Goal: Information Seeking & Learning: Learn about a topic

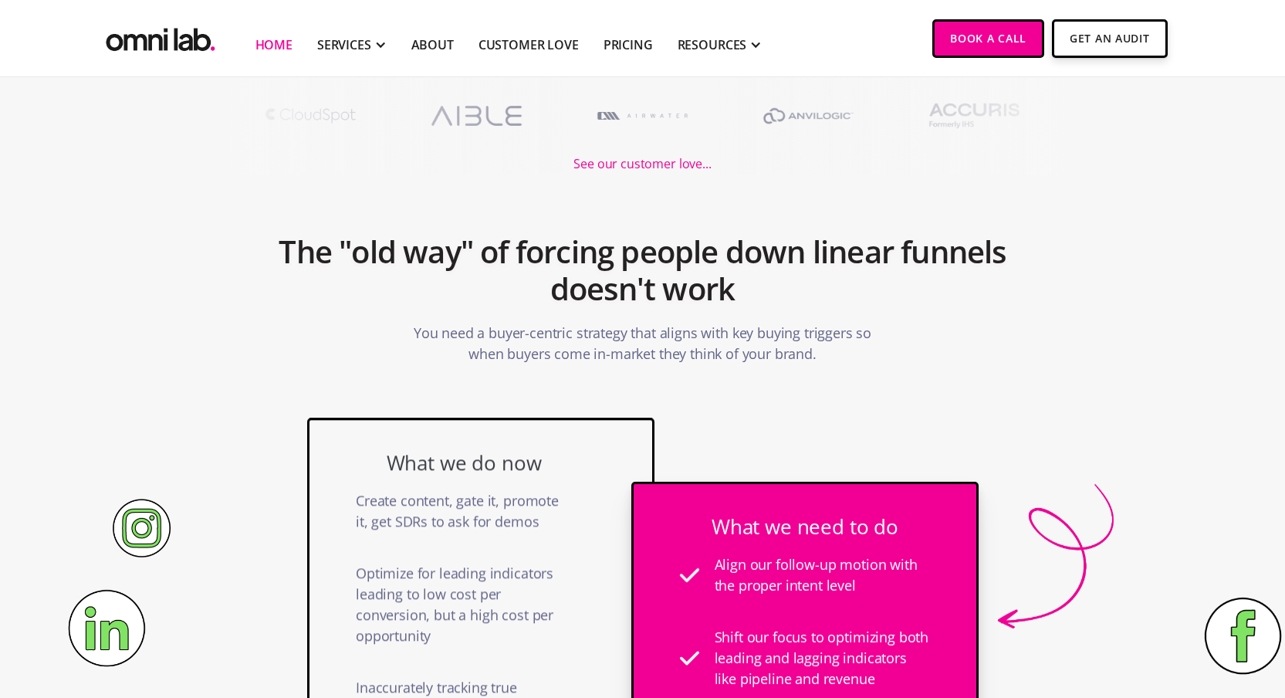
scroll to position [722, 0]
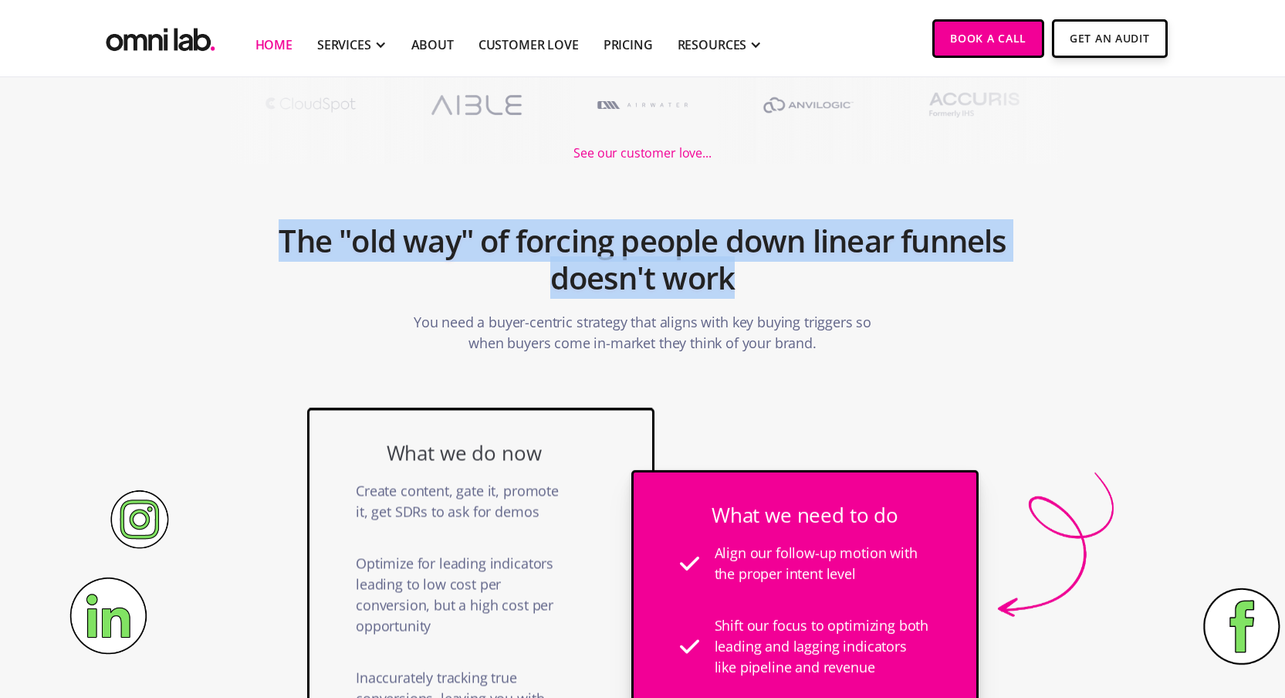
drag, startPoint x: 335, startPoint y: 229, endPoint x: 847, endPoint y: 293, distance: 515.8
click at [847, 293] on h2 "The "old way" of forcing people down linear funnels doesn't work" at bounding box center [643, 260] width 735 height 90
click at [837, 299] on div at bounding box center [837, 299] width 0 height 0
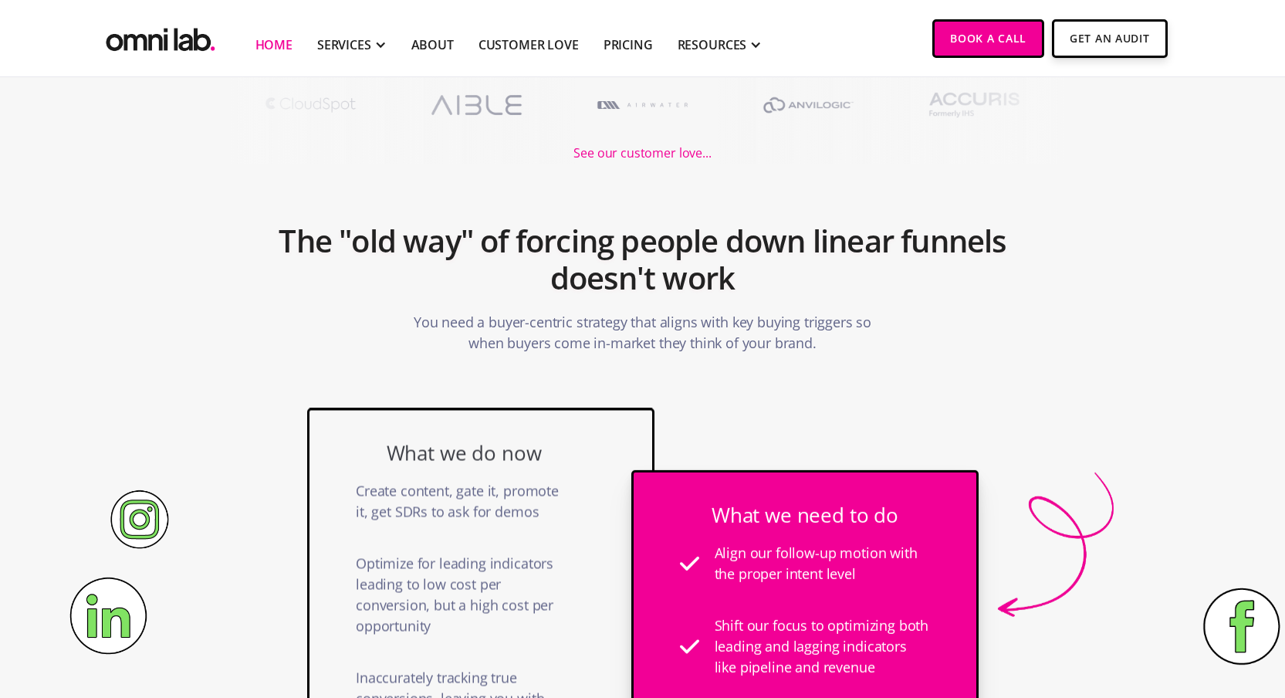
drag, startPoint x: 686, startPoint y: 455, endPoint x: 483, endPoint y: 428, distance: 204.8
click at [626, 289] on h2 "The "old way" of forcing people down linear funnels doesn't work" at bounding box center [643, 260] width 735 height 90
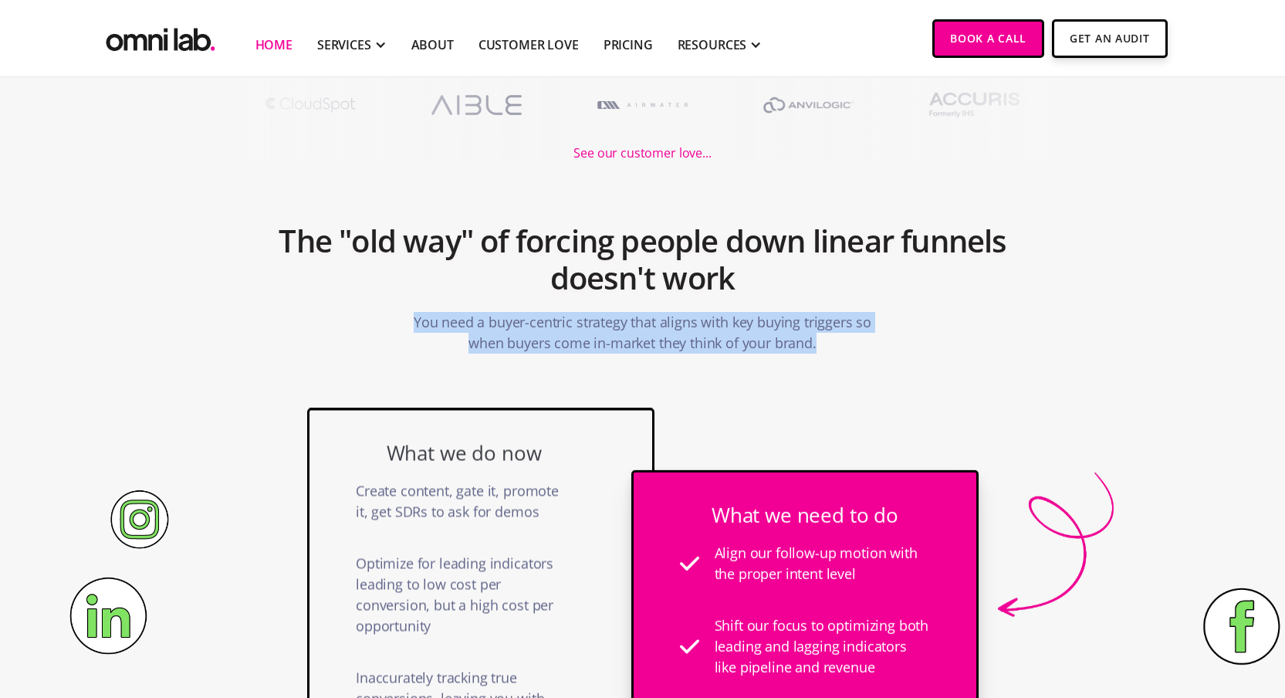
drag, startPoint x: 416, startPoint y: 322, endPoint x: 848, endPoint y: 344, distance: 432.8
click at [848, 344] on p "You need a buyer-centric strategy that aligns with key buying triggers so when …" at bounding box center [642, 332] width 463 height 57
click at [838, 353] on div at bounding box center [838, 353] width 0 height 0
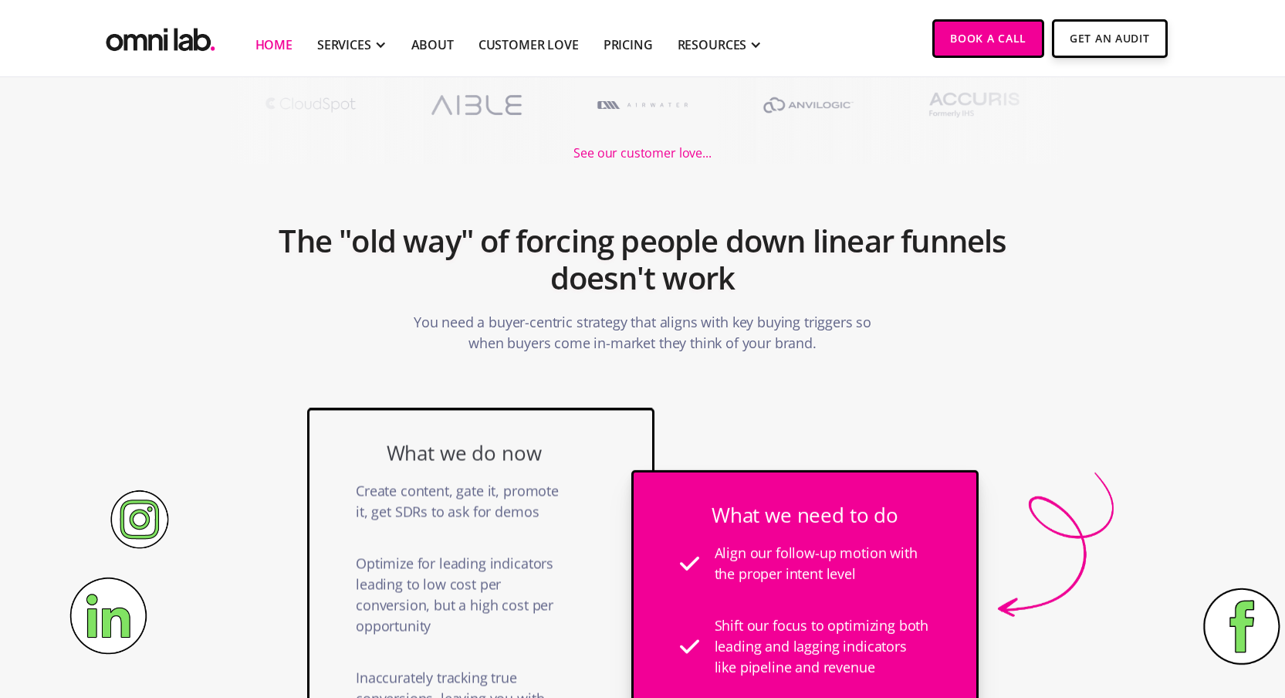
click at [341, 328] on div "The "old way" of forcing people down linear funnels doesn't work You need a buy…" at bounding box center [643, 281] width 772 height 159
click at [356, 335] on div "The "old way" of forcing people down linear funnels doesn't work You need a buy…" at bounding box center [643, 281] width 772 height 159
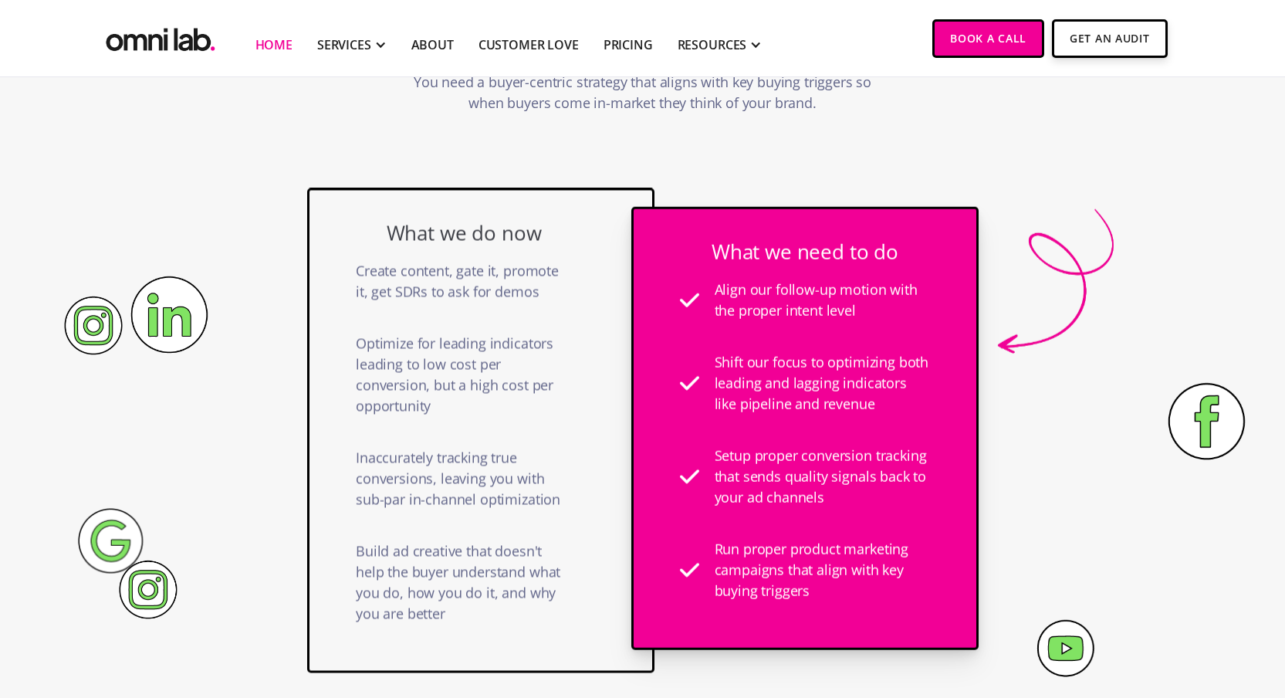
scroll to position [963, 0]
click at [428, 235] on div "What we do now" at bounding box center [464, 232] width 216 height 24
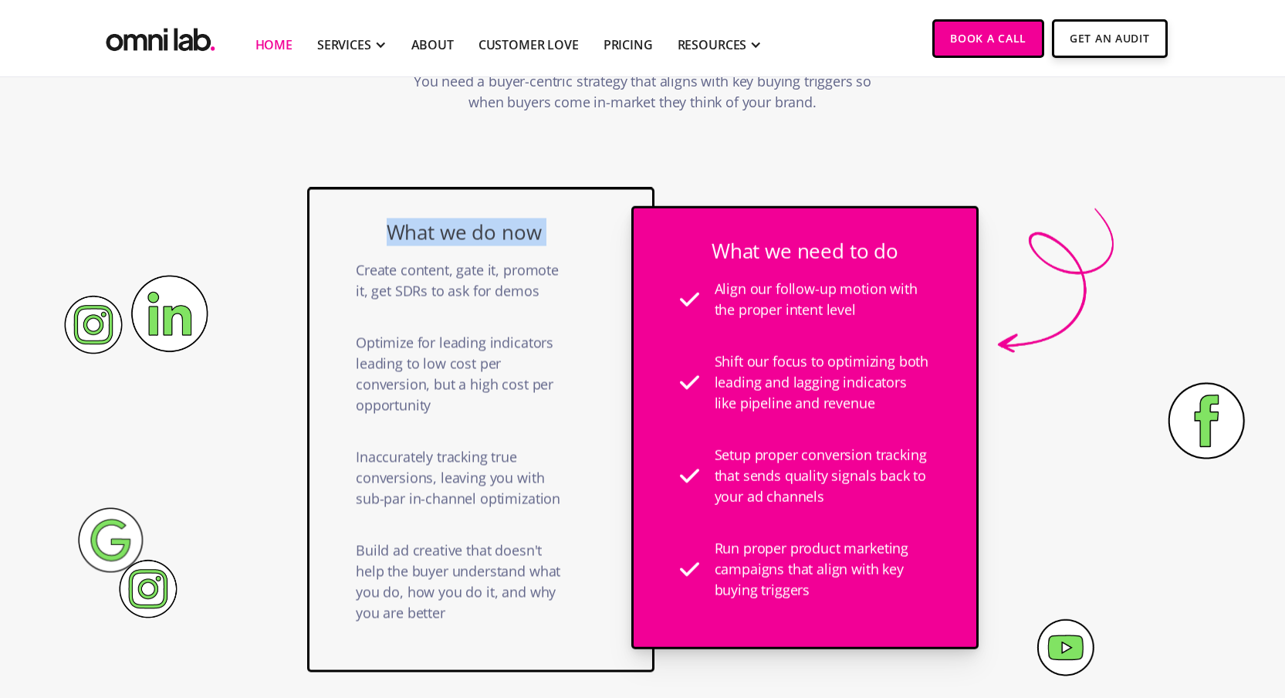
click at [428, 235] on div "What we do now" at bounding box center [464, 232] width 216 height 24
click at [418, 246] on div at bounding box center [418, 246] width 0 height 0
click at [583, 237] on div "What we do now Create content, gate it, promote it, get SDRs to ask for demos O…" at bounding box center [480, 429] width 347 height 485
click at [768, 258] on div "What we need to do" at bounding box center [804, 251] width 251 height 24
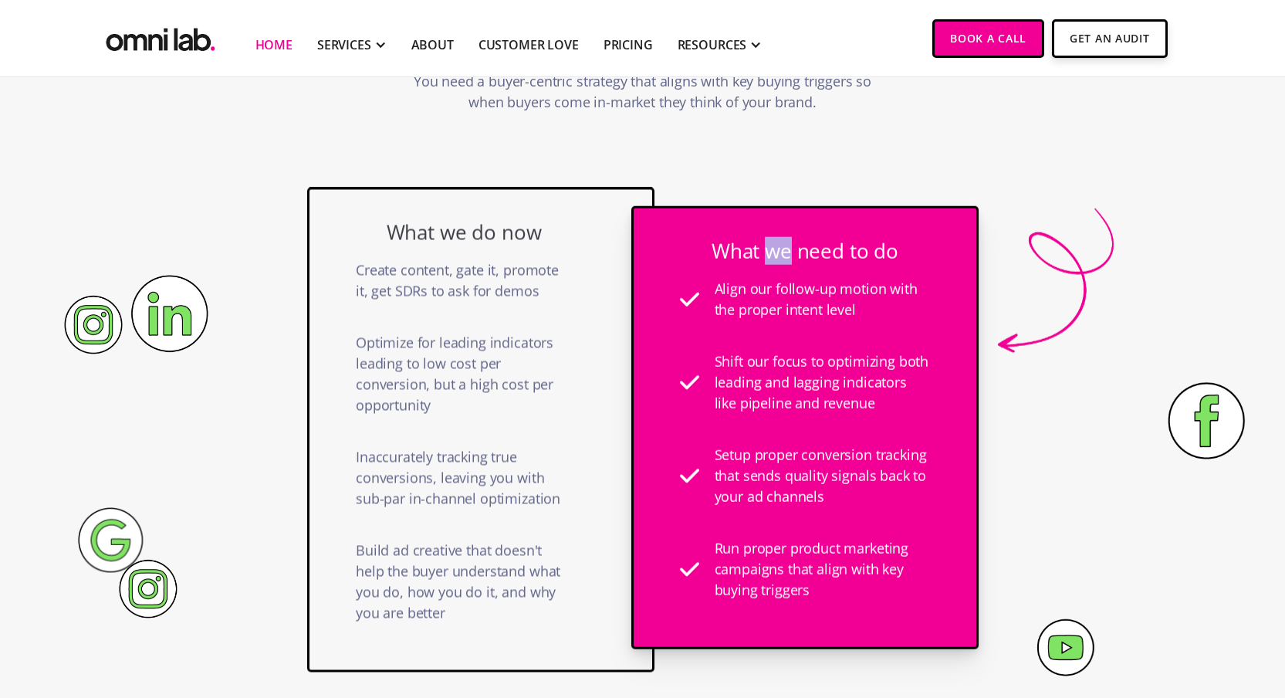
click at [768, 258] on div "What we need to do" at bounding box center [804, 251] width 251 height 24
click at [758, 265] on div at bounding box center [758, 265] width 0 height 0
click at [260, 350] on div "What we do now Create content, gate it, promote it, get SDRs to ask for demos O…" at bounding box center [642, 418] width 1285 height 519
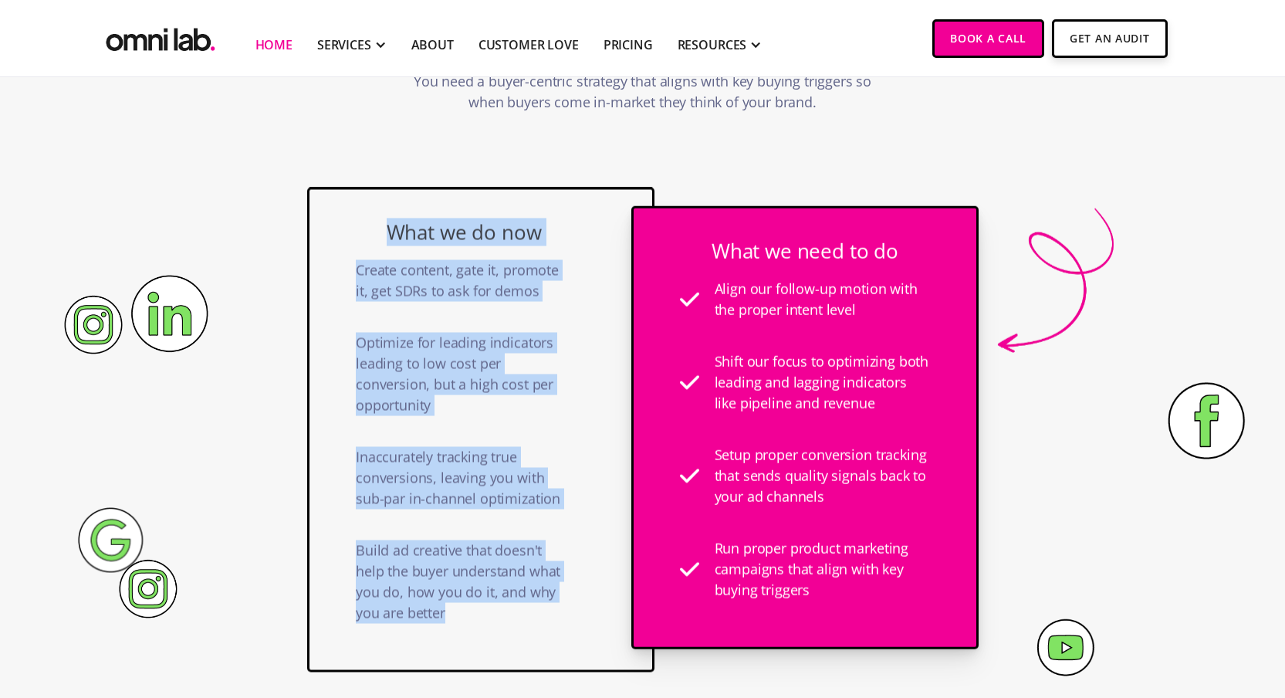
drag, startPoint x: 390, startPoint y: 226, endPoint x: 496, endPoint y: 620, distance: 407.6
click at [496, 620] on div "What we do now Create content, gate it, promote it, get SDRs to ask for demos O…" at bounding box center [464, 429] width 216 height 418
copy div "What we do now Create content, gate it, promote it, get SDRs to ask for demos O…"
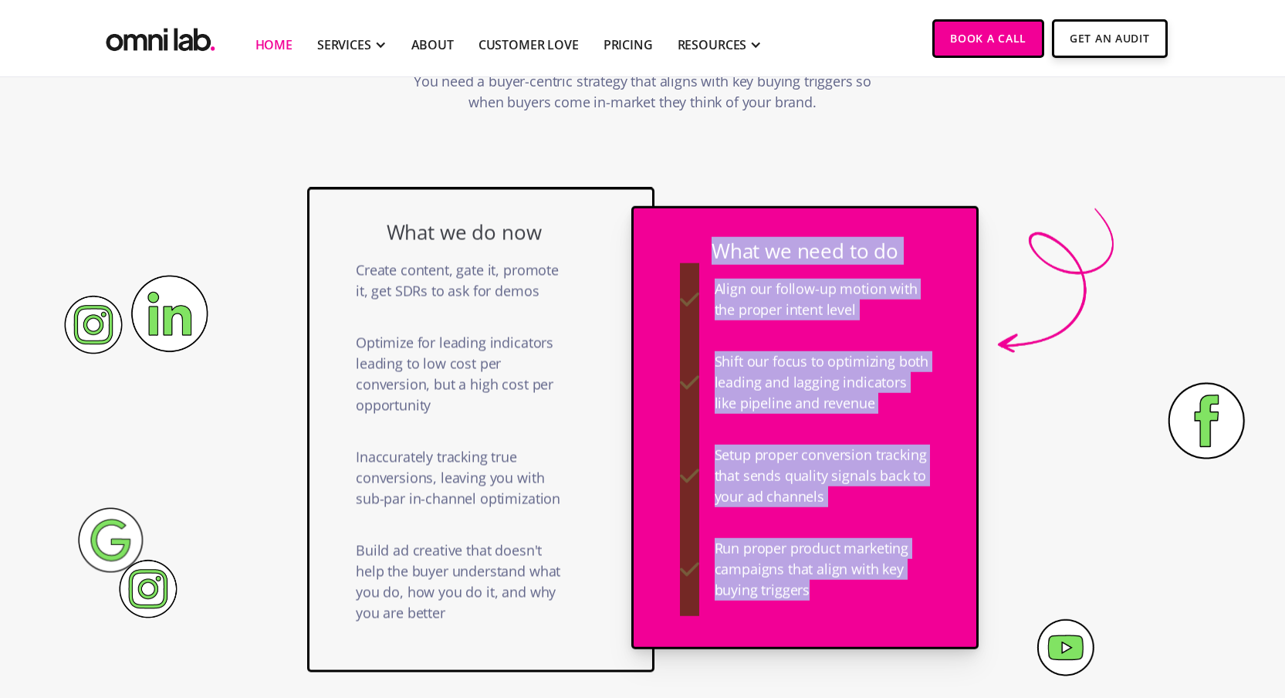
drag, startPoint x: 716, startPoint y: 249, endPoint x: 926, endPoint y: 605, distance: 414.2
click at [926, 605] on div "What we need to do Align our follow-up motion with the proper intent level Shif…" at bounding box center [804, 427] width 251 height 377
copy div "What we need to do Align our follow-up motion with the proper intent level Shif…"
click at [1094, 327] on img at bounding box center [1055, 280] width 116 height 144
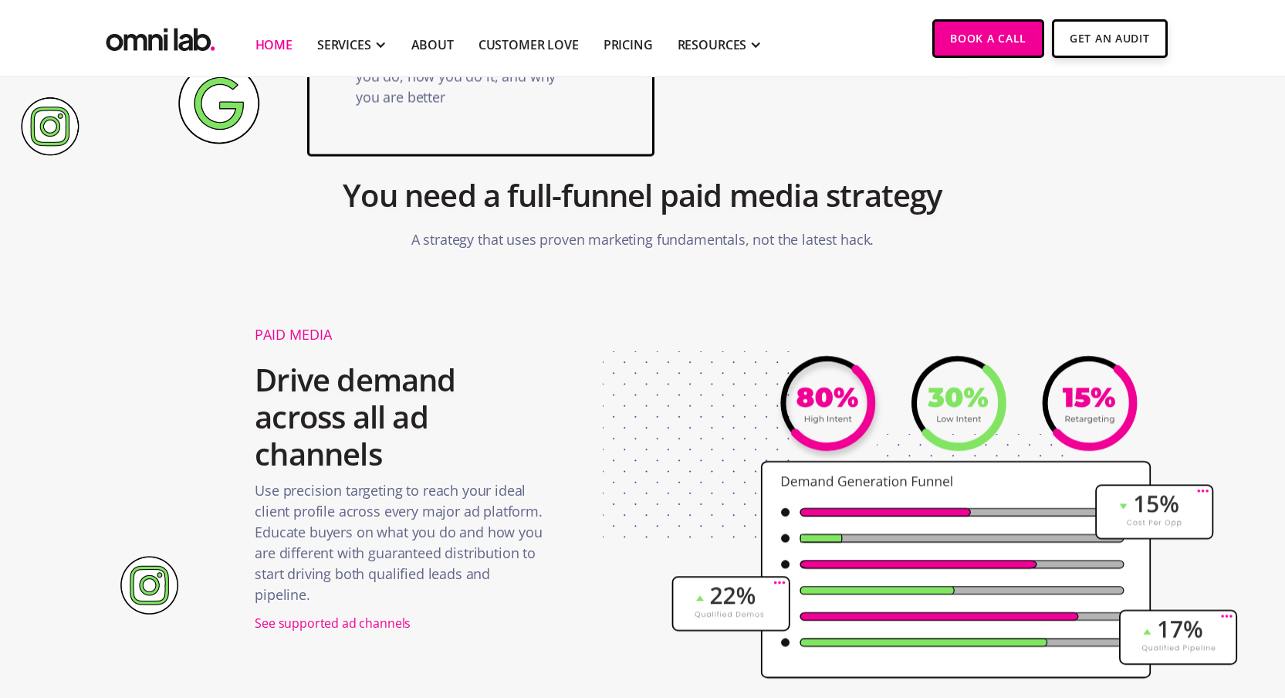
scroll to position [1525, 0]
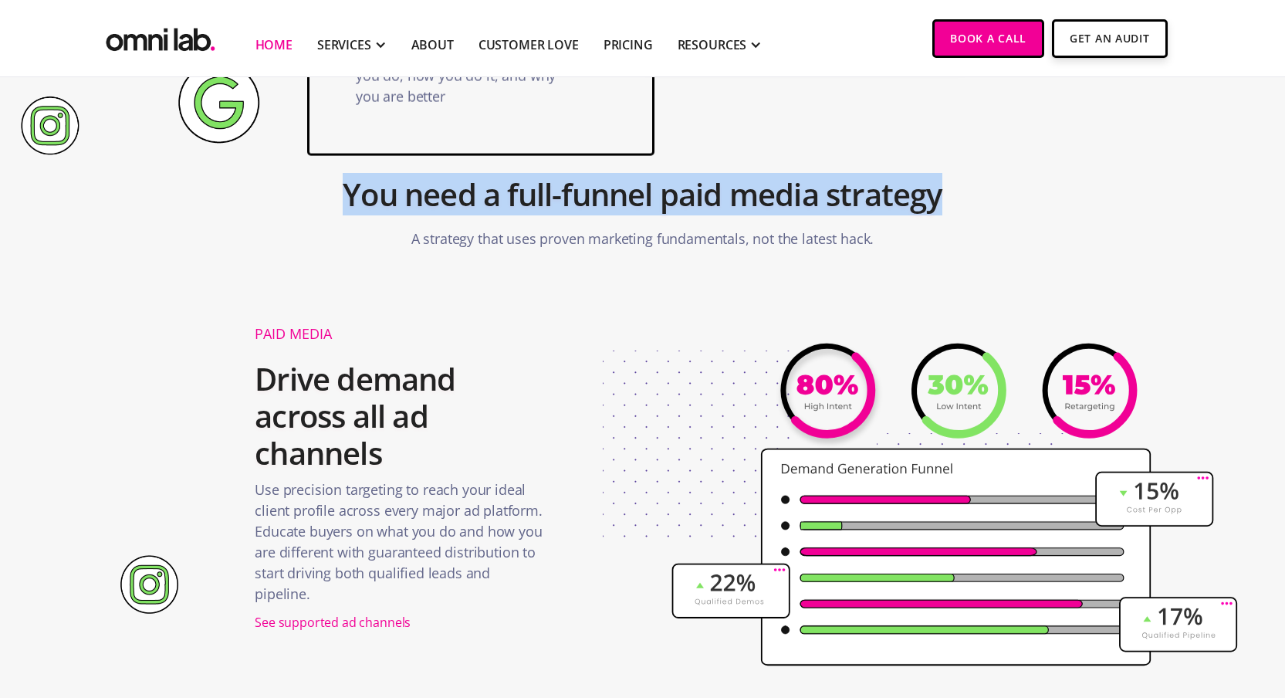
drag, startPoint x: 341, startPoint y: 188, endPoint x: 986, endPoint y: 200, distance: 645.4
click at [986, 200] on div "You need a full-funnel paid media strategy A strategy that uses proven marketin…" at bounding box center [643, 206] width 772 height 101
click at [976, 216] on div at bounding box center [976, 216] width 0 height 0
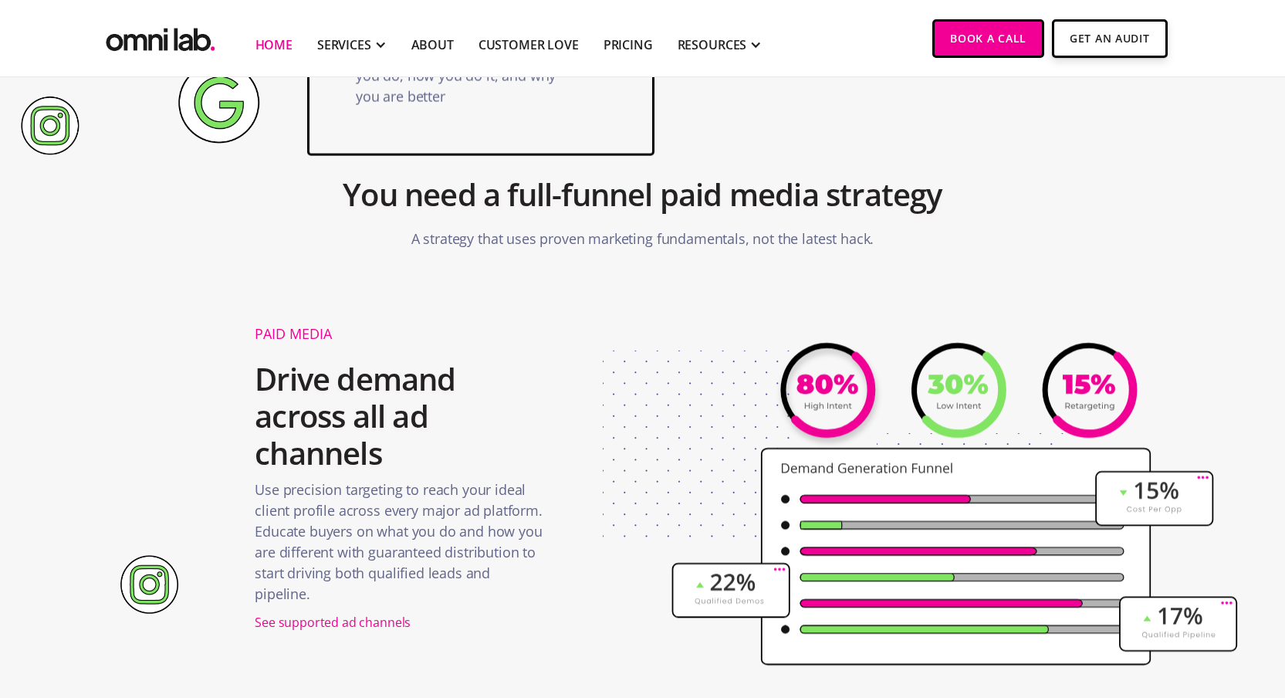
drag, startPoint x: 601, startPoint y: 349, endPoint x: 507, endPoint y: 316, distance: 99.1
click at [281, 403] on h2 "Drive demand across all ad channels" at bounding box center [401, 416] width 293 height 127
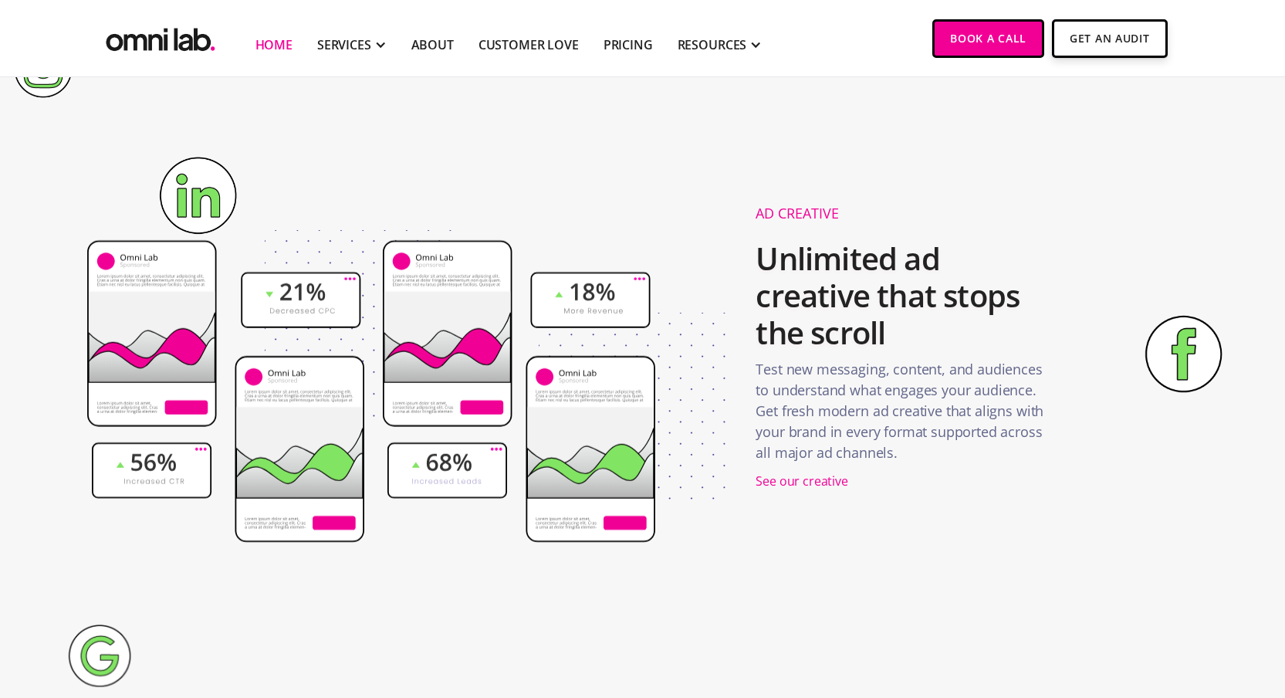
scroll to position [2284, 0]
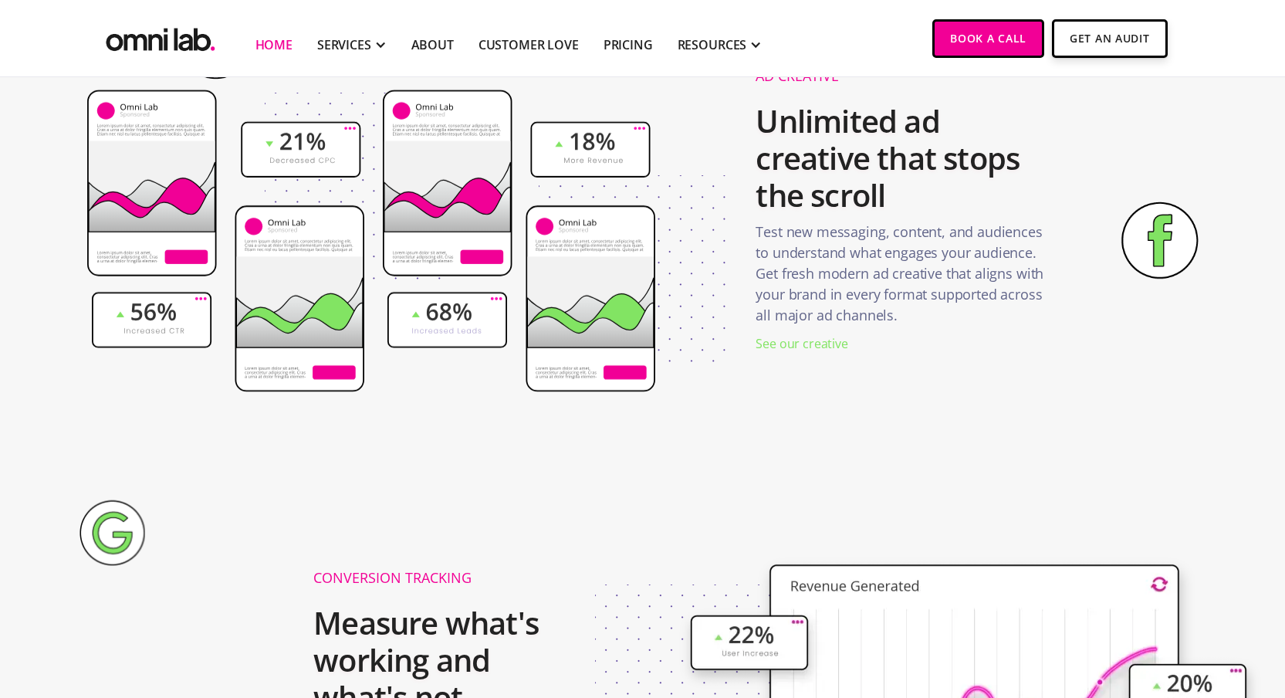
click at [816, 341] on div "See our creative" at bounding box center [802, 343] width 92 height 21
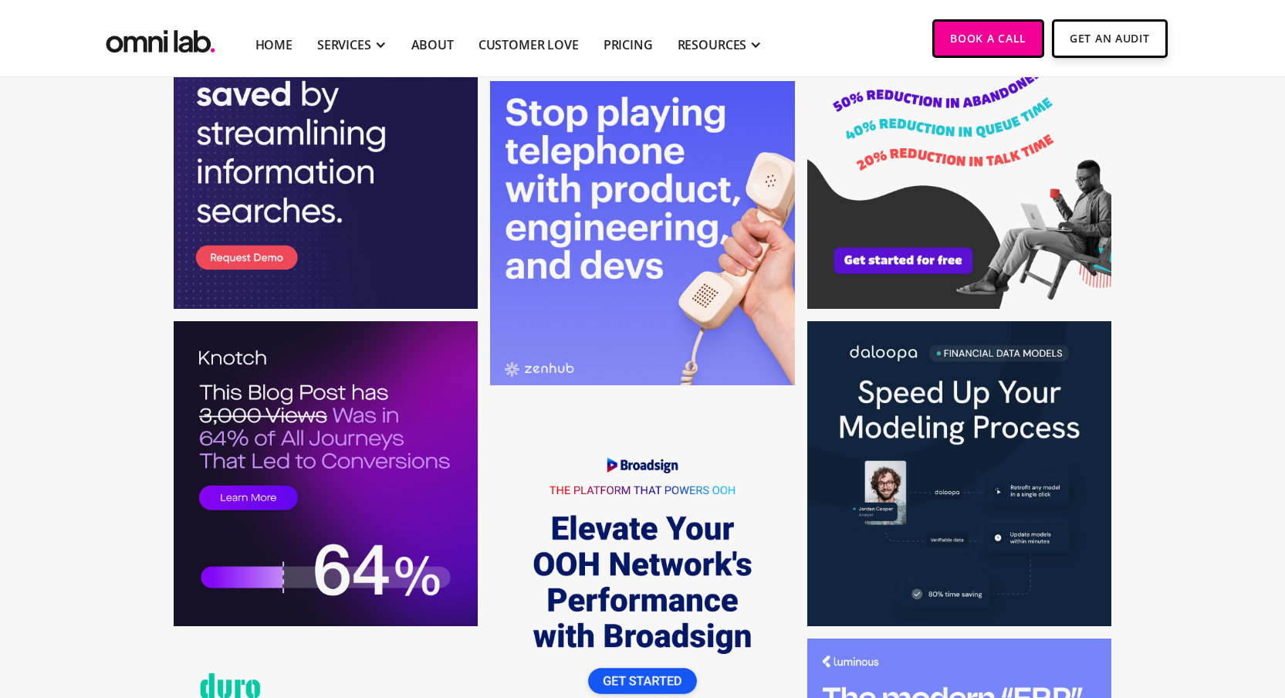
scroll to position [5014, 0]
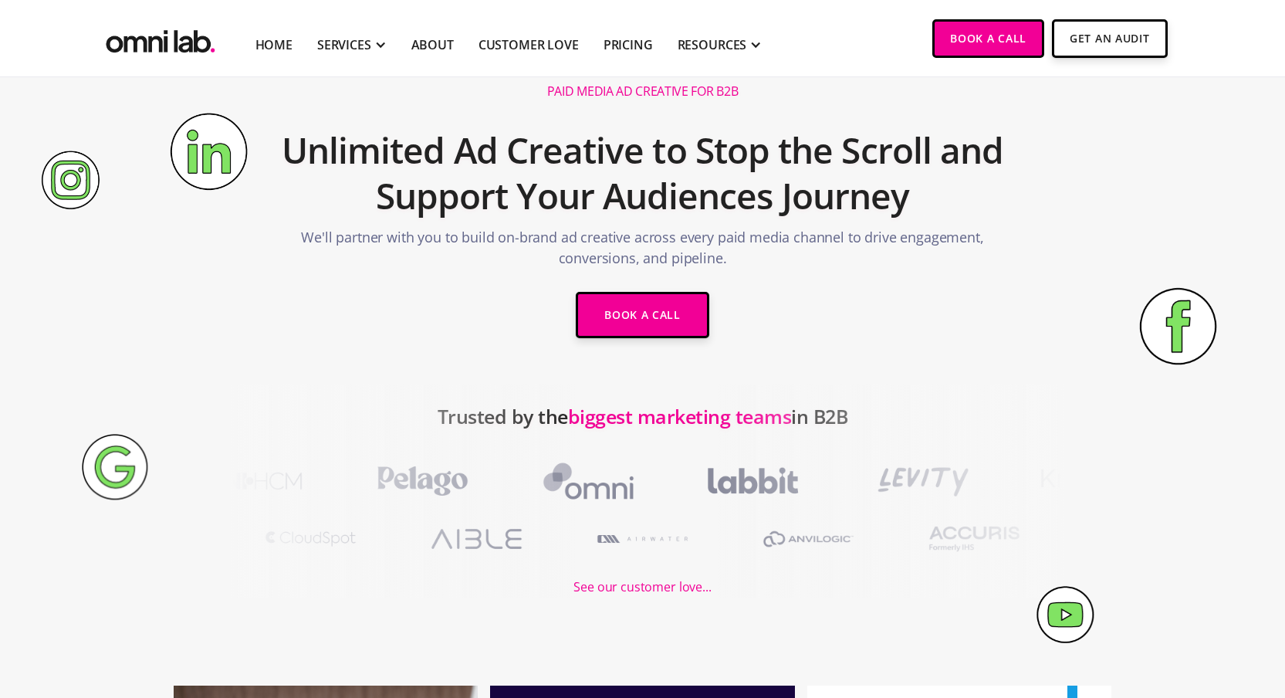
scroll to position [0, 0]
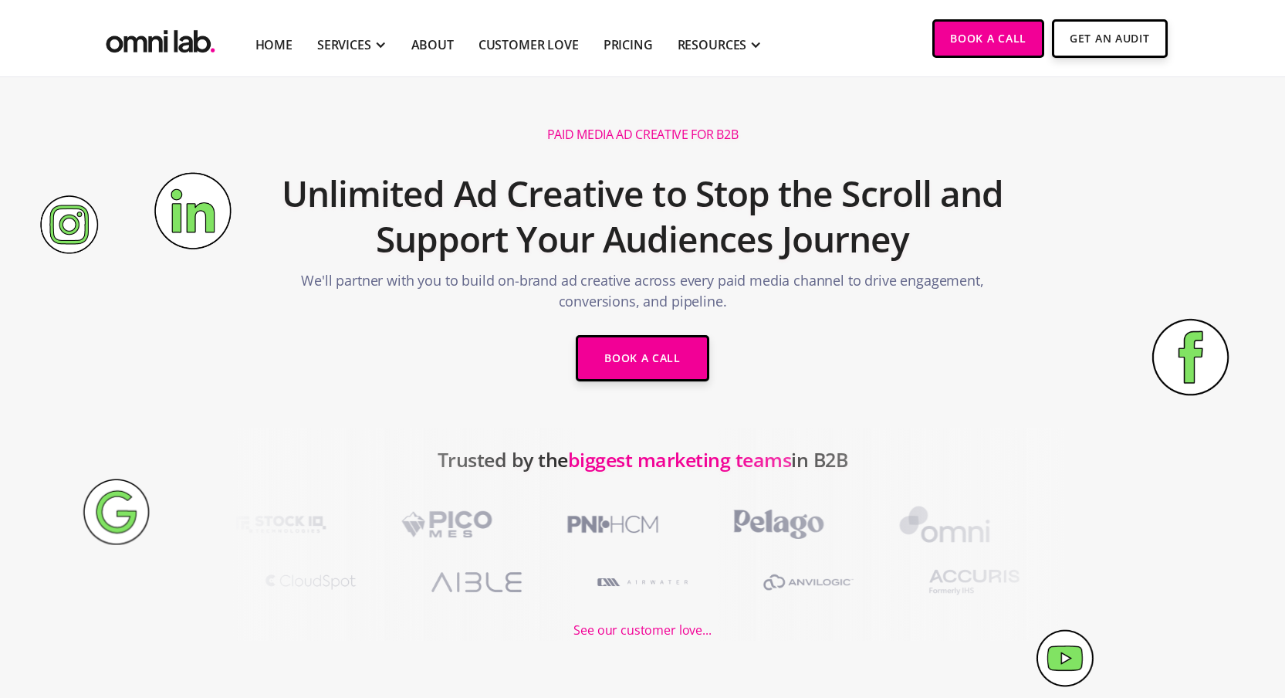
click at [667, 283] on p "We'll partner with you to build on-brand ad creative across every paid media ch…" at bounding box center [643, 294] width 735 height 49
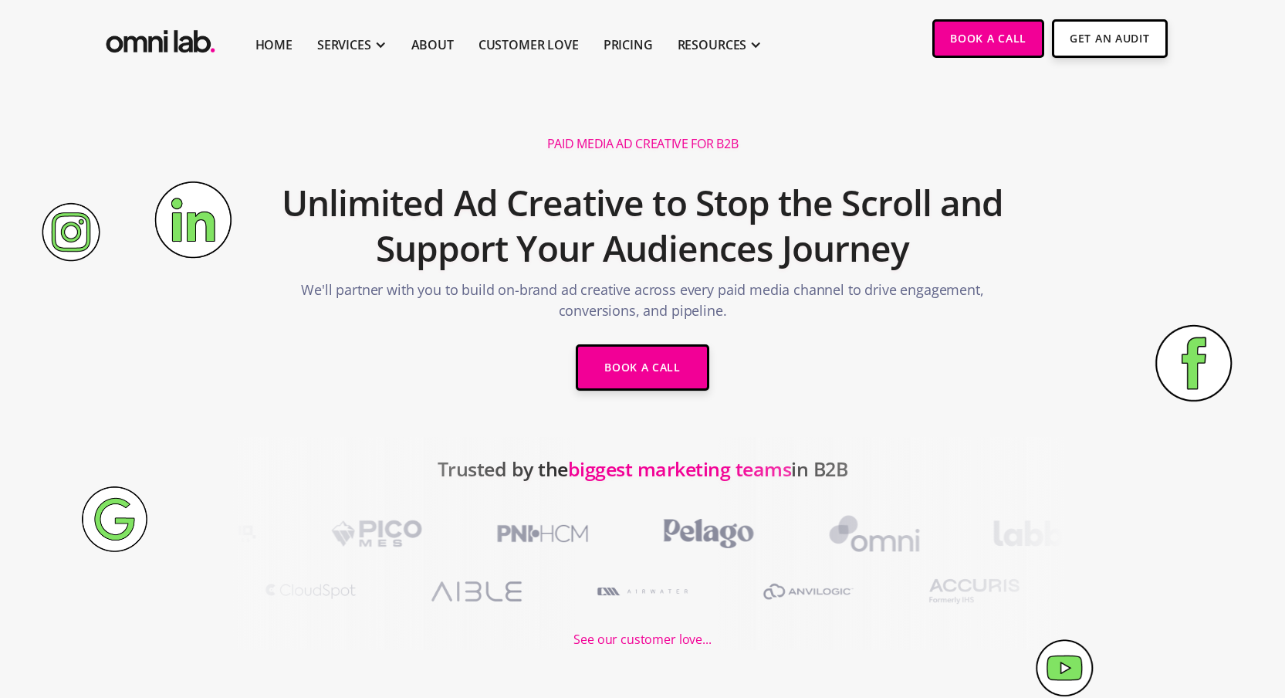
click at [624, 295] on p "We'll partner with you to build on-brand ad creative across every paid media ch…" at bounding box center [643, 303] width 735 height 49
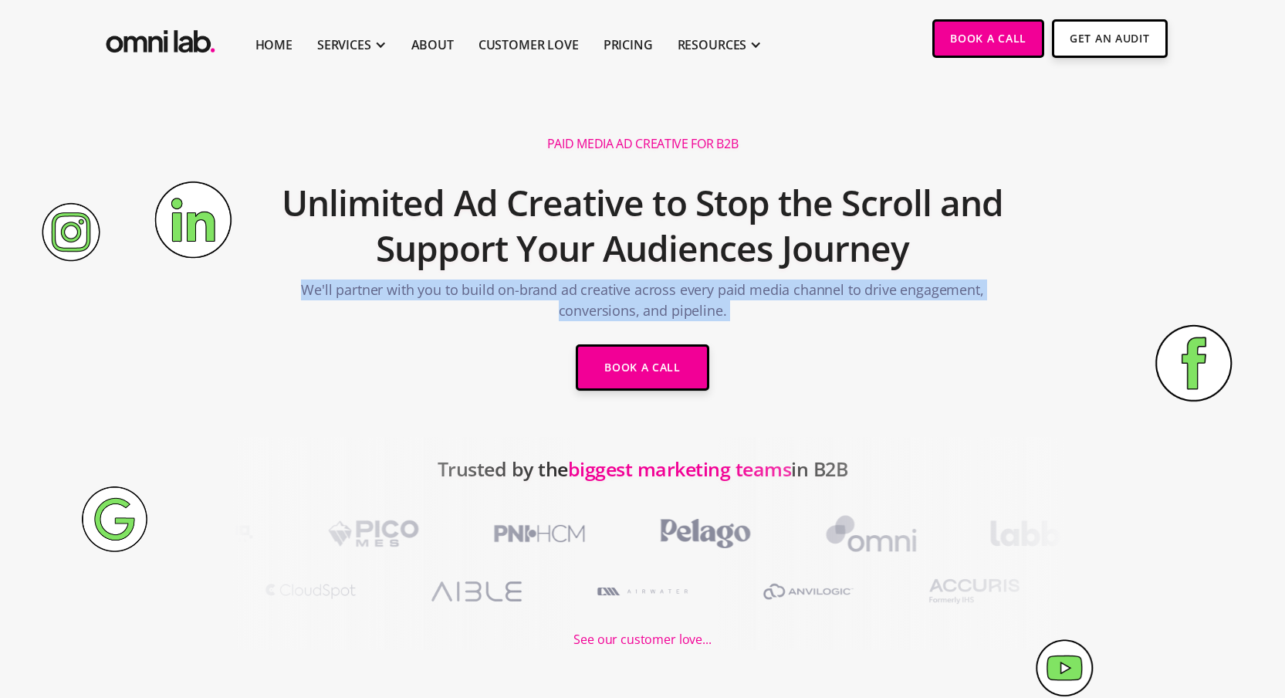
click at [624, 295] on p "We'll partner with you to build on-brand ad creative across every paid media ch…" at bounding box center [643, 303] width 735 height 49
click at [614, 259] on div at bounding box center [614, 259] width 0 height 0
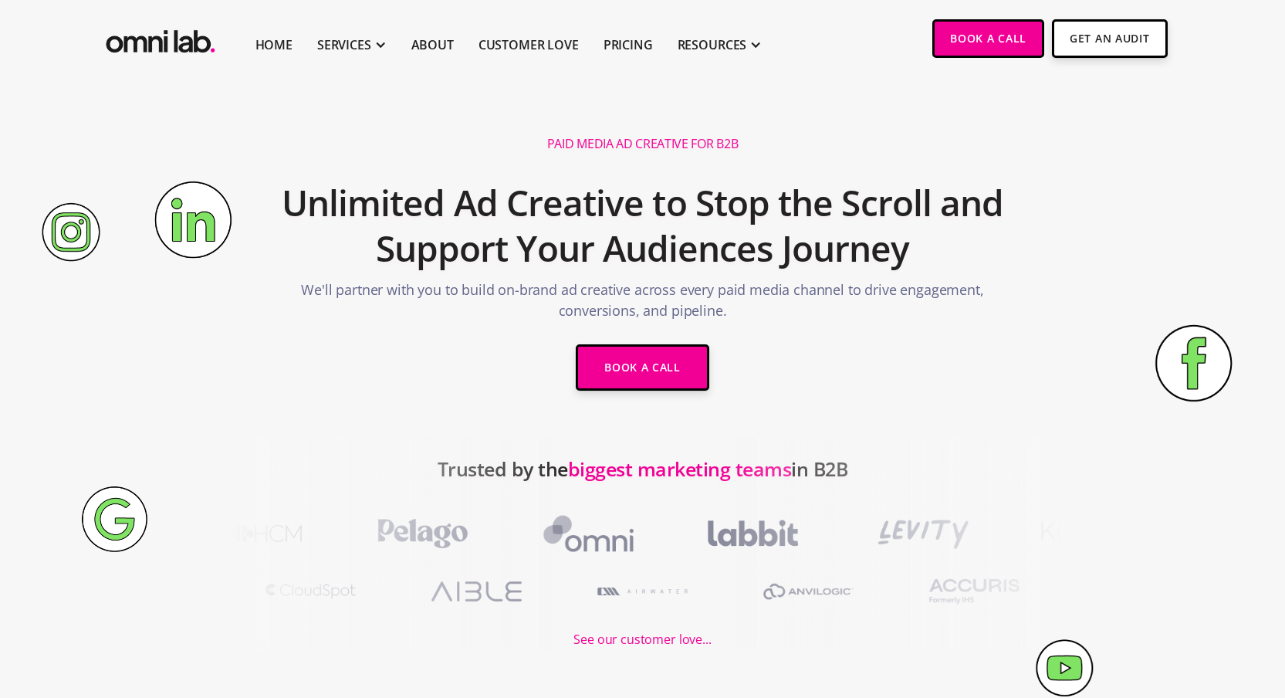
click at [958, 302] on p "We'll partner with you to build on-brand ad creative across every paid media ch…" at bounding box center [643, 303] width 735 height 49
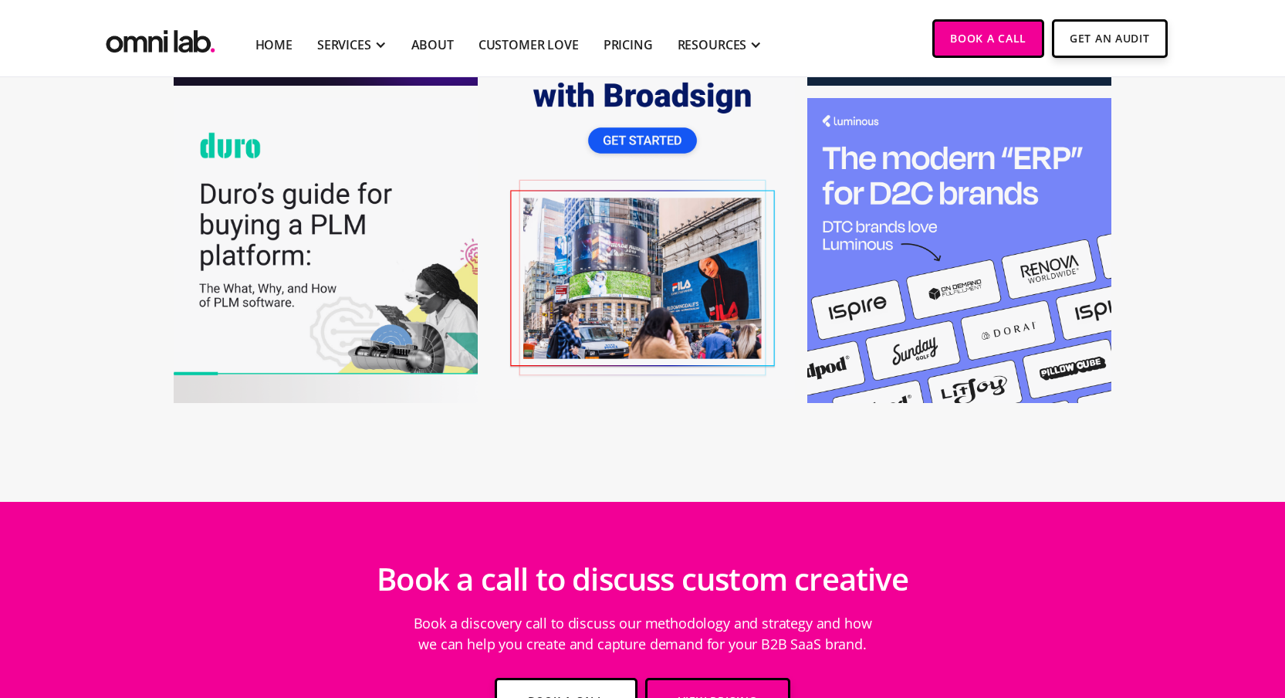
scroll to position [5552, 0]
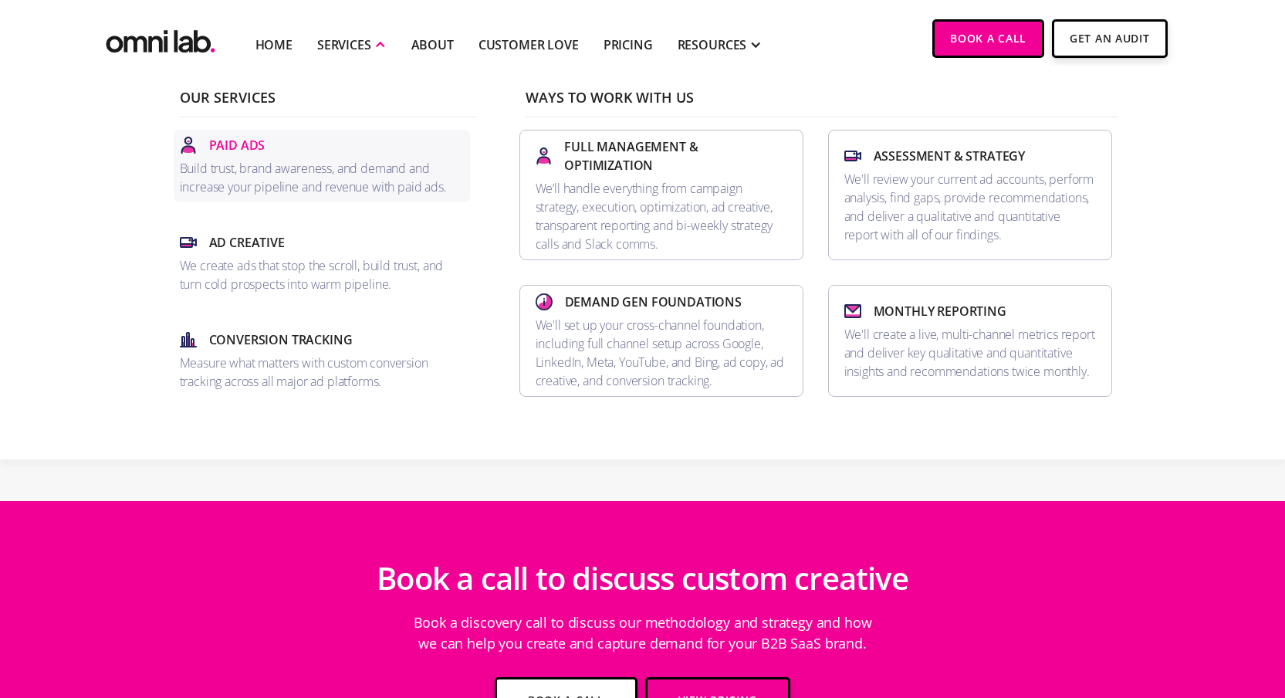
click at [234, 151] on p "Paid Ads" at bounding box center [237, 145] width 56 height 19
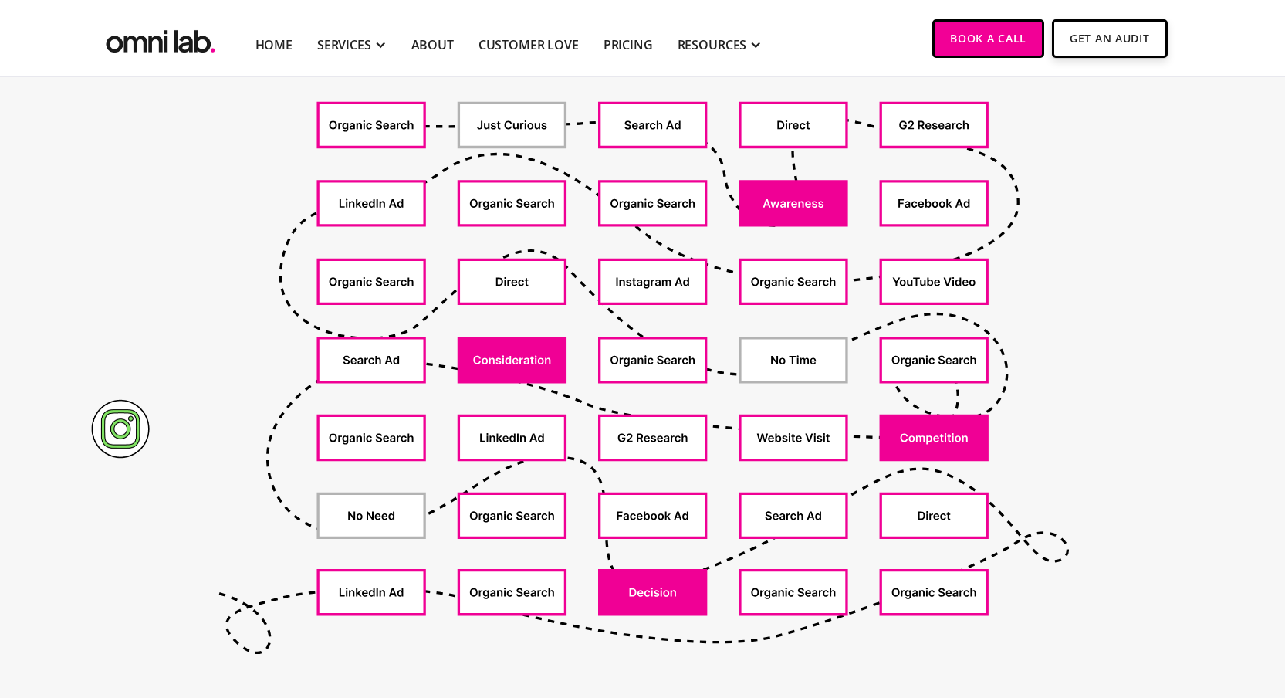
scroll to position [769, 0]
click at [120, 429] on img at bounding box center [120, 429] width 58 height 59
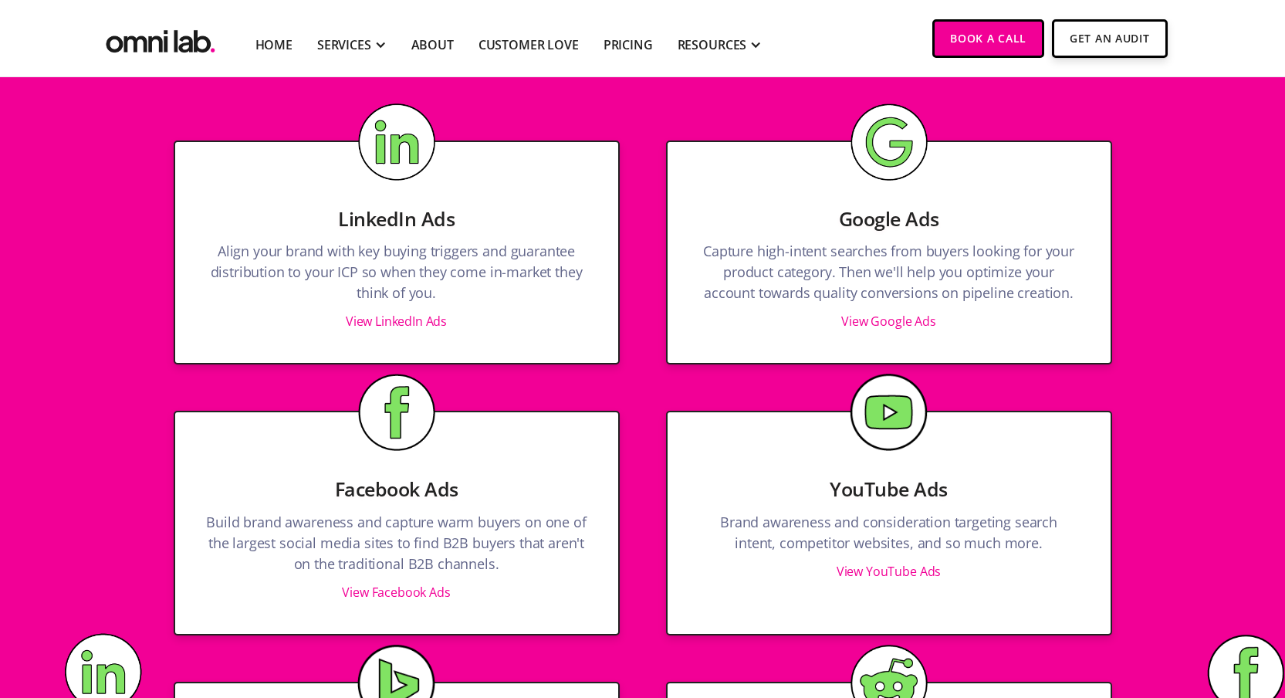
scroll to position [1595, 0]
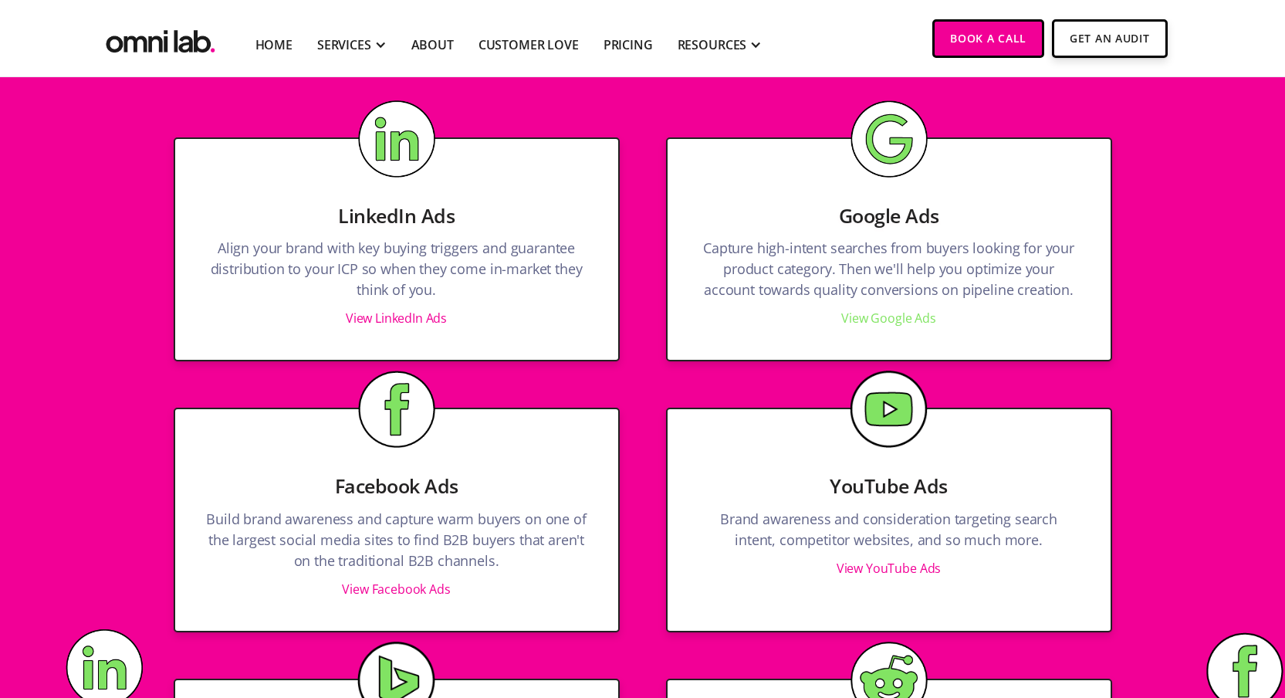
click at [881, 316] on link "View Google Ads" at bounding box center [888, 318] width 95 height 17
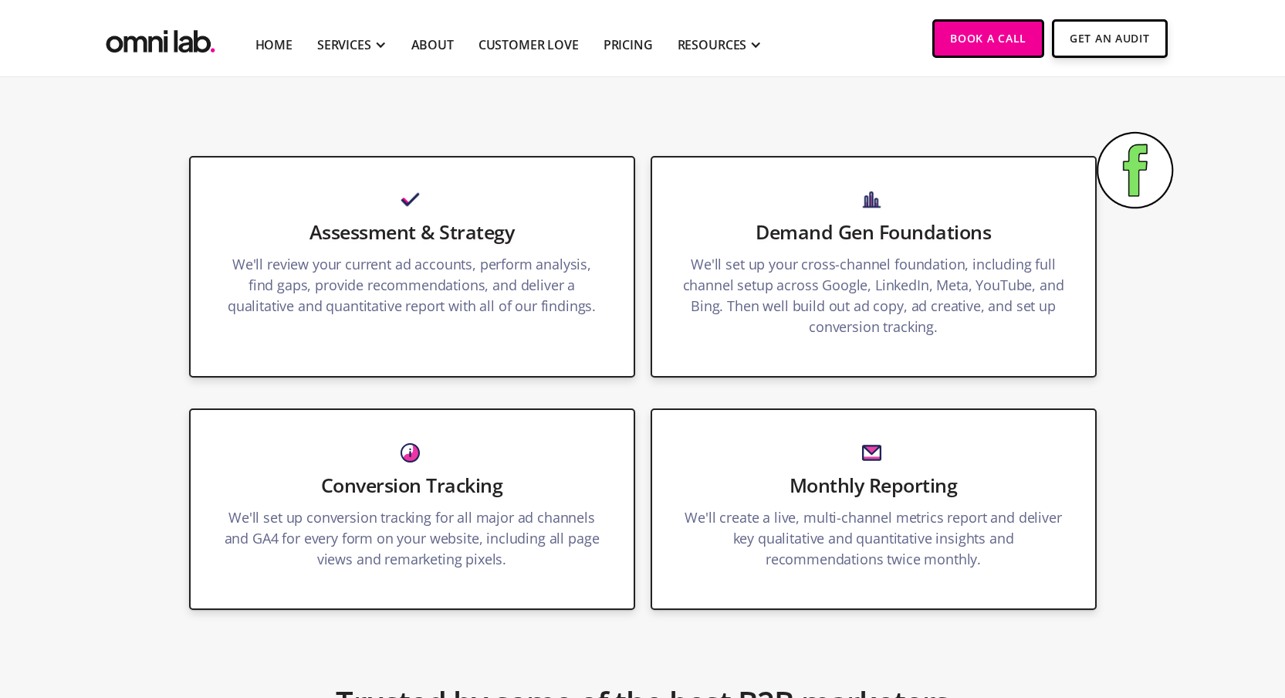
scroll to position [1821, 0]
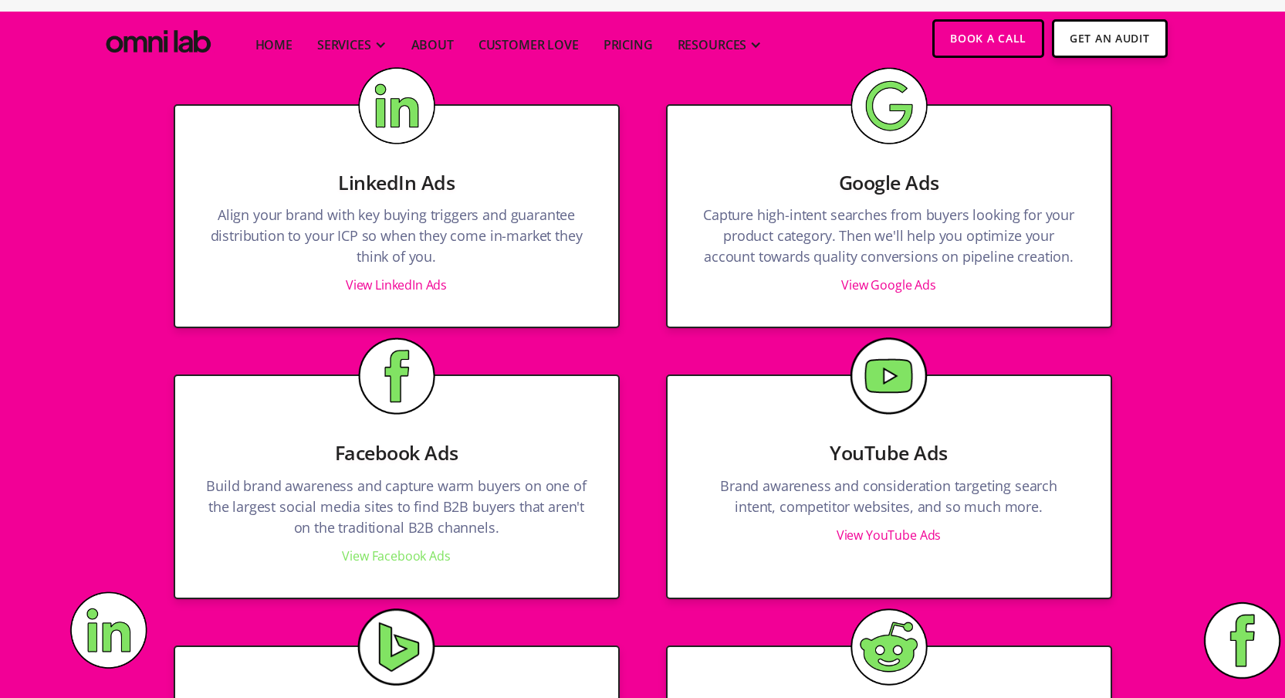
click at [432, 547] on link "View Facebook Ads" at bounding box center [396, 555] width 108 height 17
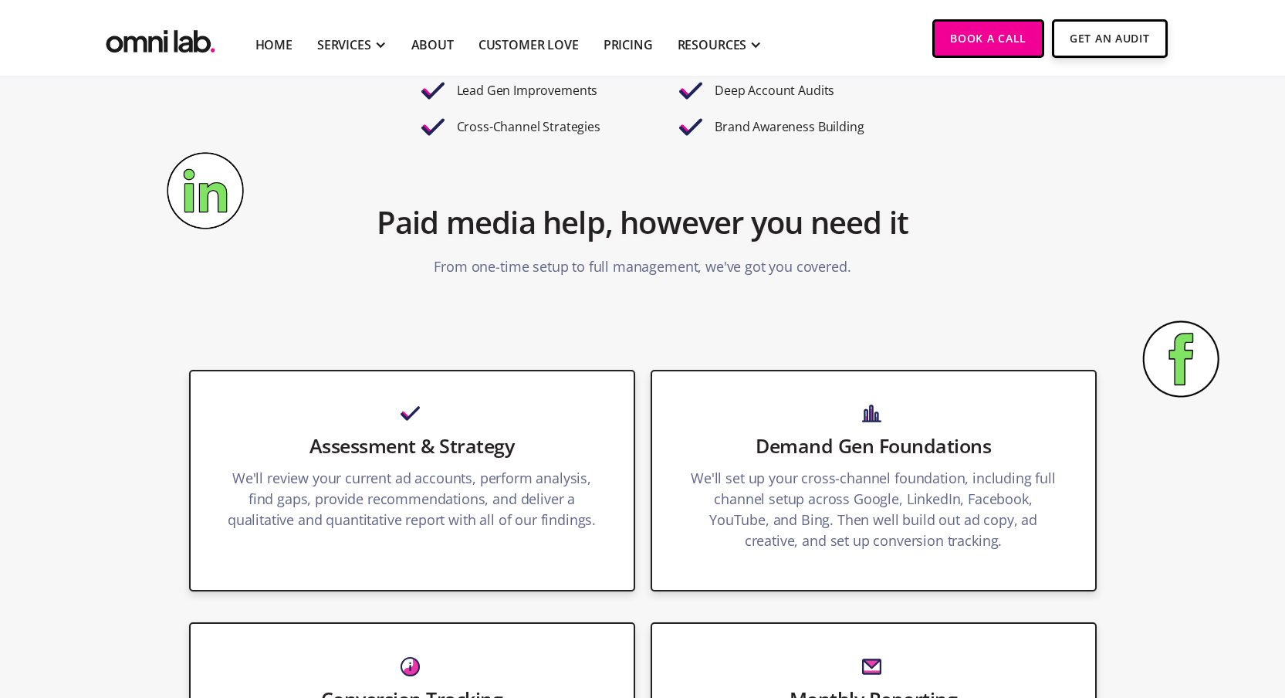
scroll to position [1667, 0]
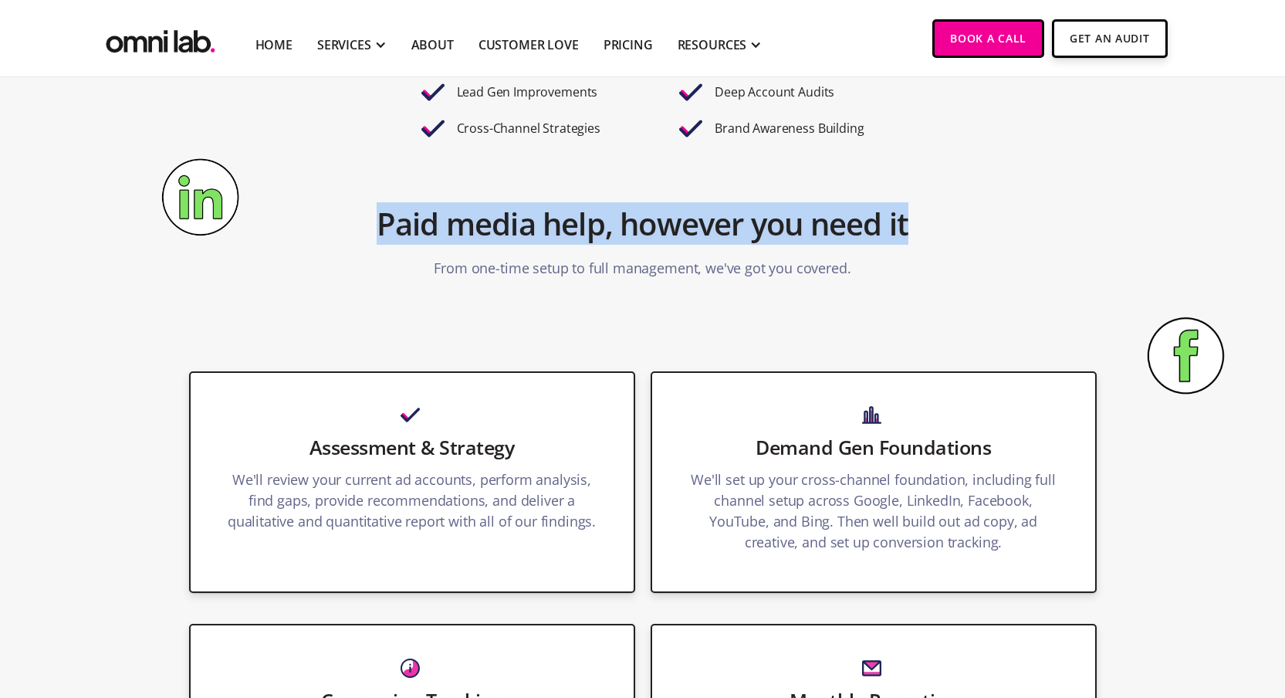
drag, startPoint x: 378, startPoint y: 198, endPoint x: 942, endPoint y: 210, distance: 564.4
click at [942, 210] on div "Paid media help, however you need it From one-time setup to full management, we…" at bounding box center [643, 235] width 772 height 101
click at [932, 225] on div at bounding box center [932, 225] width 0 height 0
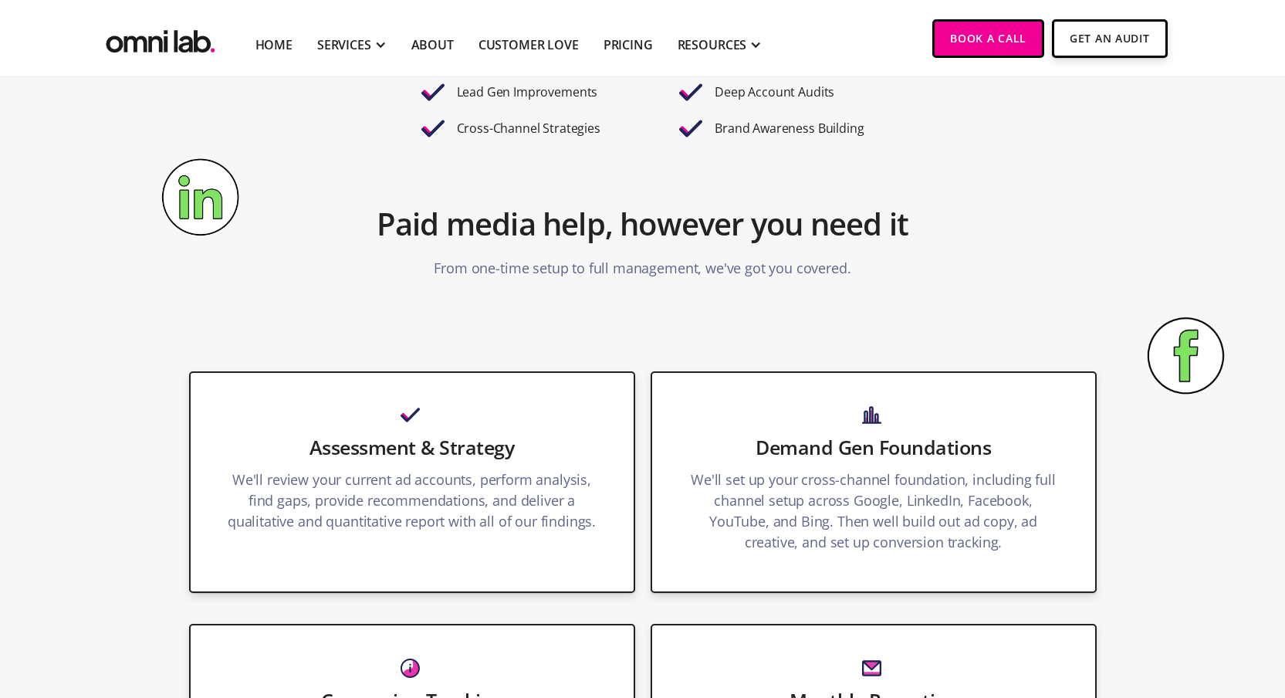
click at [922, 325] on div "Full Management & Optimization We’ll handle everything from campaign strategy t…" at bounding box center [643, 340] width 939 height 31
click at [635, 250] on p "From one-time setup to full management, we've got you covered." at bounding box center [642, 268] width 417 height 36
click at [624, 258] on div at bounding box center [624, 258] width 0 height 0
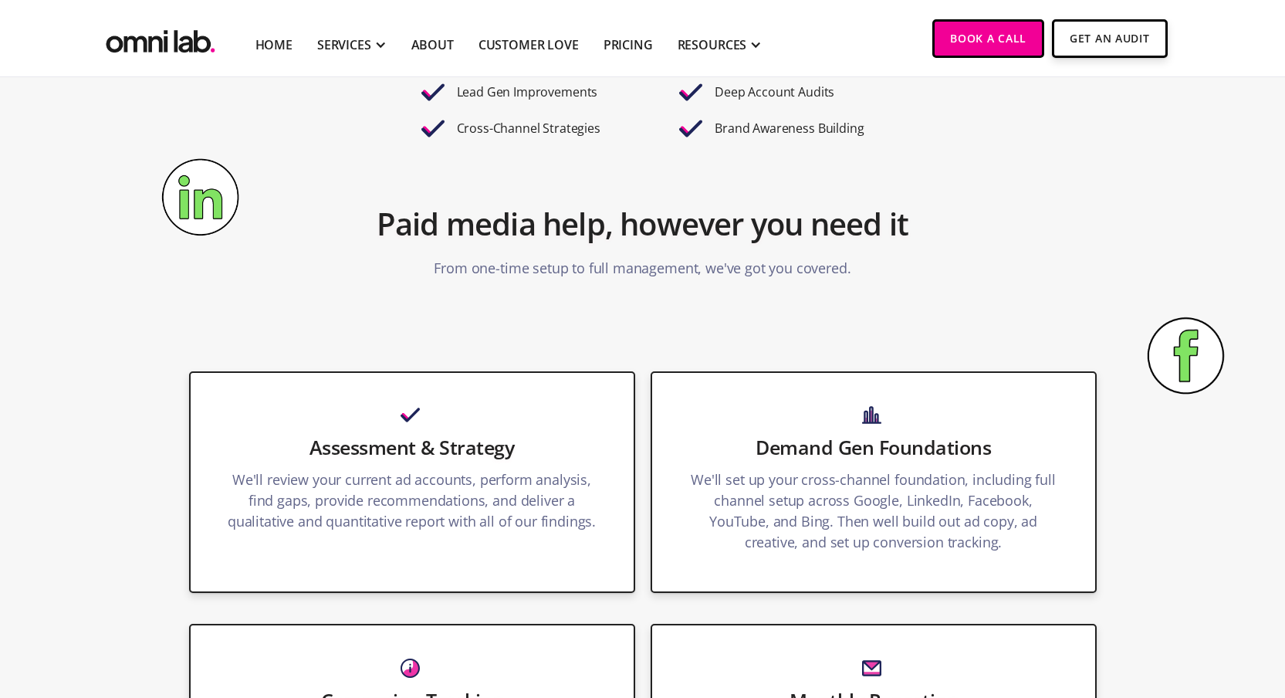
click at [916, 325] on div "Full Management & Optimization We’ll handle everything from campaign strategy t…" at bounding box center [643, 340] width 939 height 31
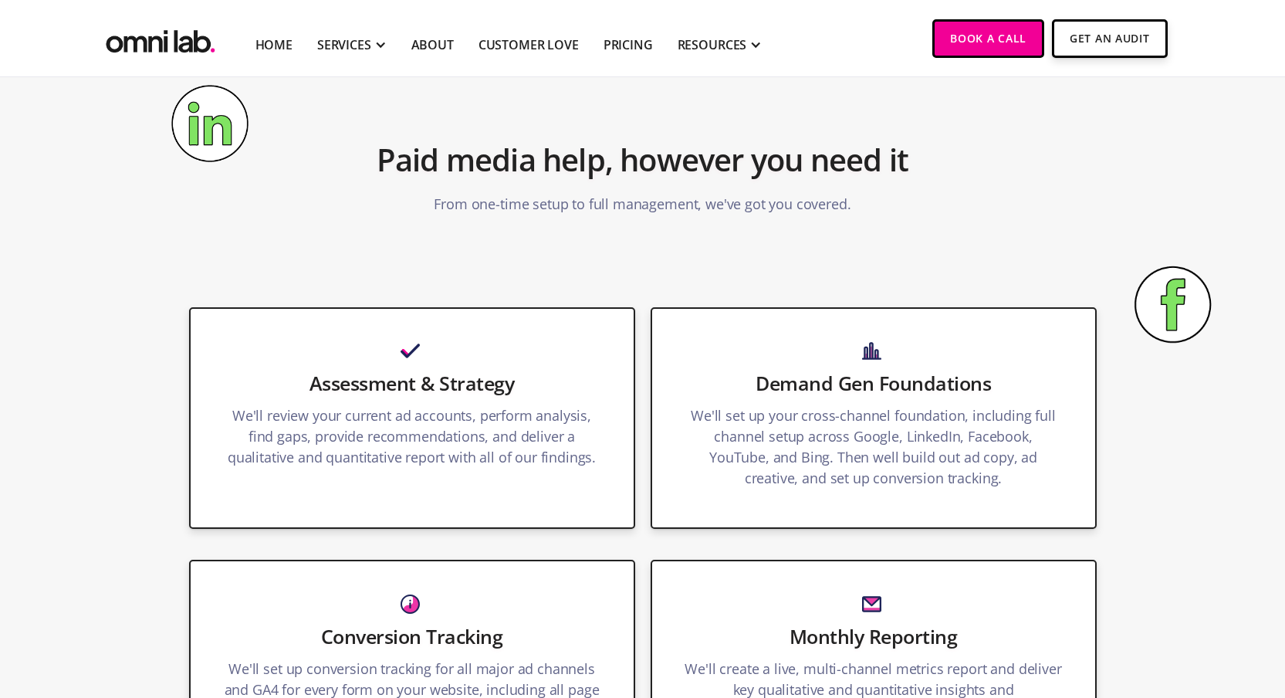
scroll to position [1732, 0]
click at [553, 185] on p "From one-time setup to full management, we've got you covered." at bounding box center [642, 203] width 417 height 36
click at [543, 151] on div at bounding box center [543, 151] width 0 height 0
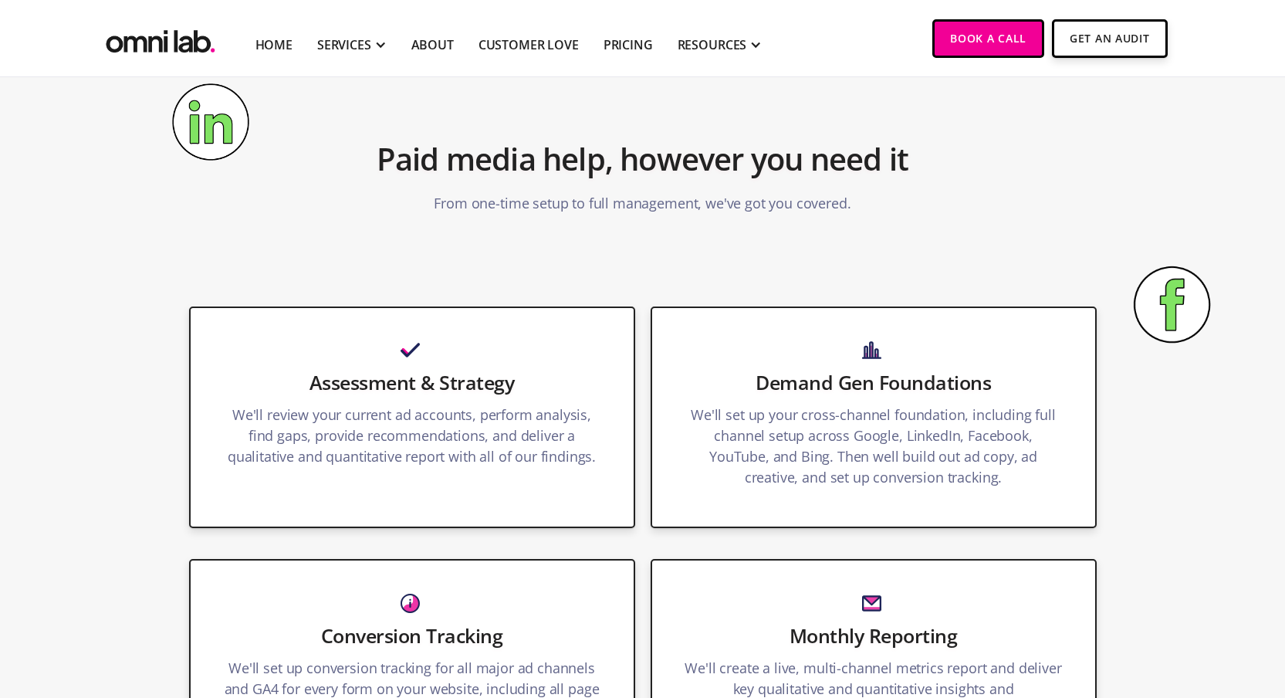
drag, startPoint x: 680, startPoint y: 350, endPoint x: 509, endPoint y: 320, distance: 174.0
click at [385, 377] on div "Assessment & Strategy We'll review your current ad accounts, perform analysis, …" at bounding box center [412, 417] width 446 height 222
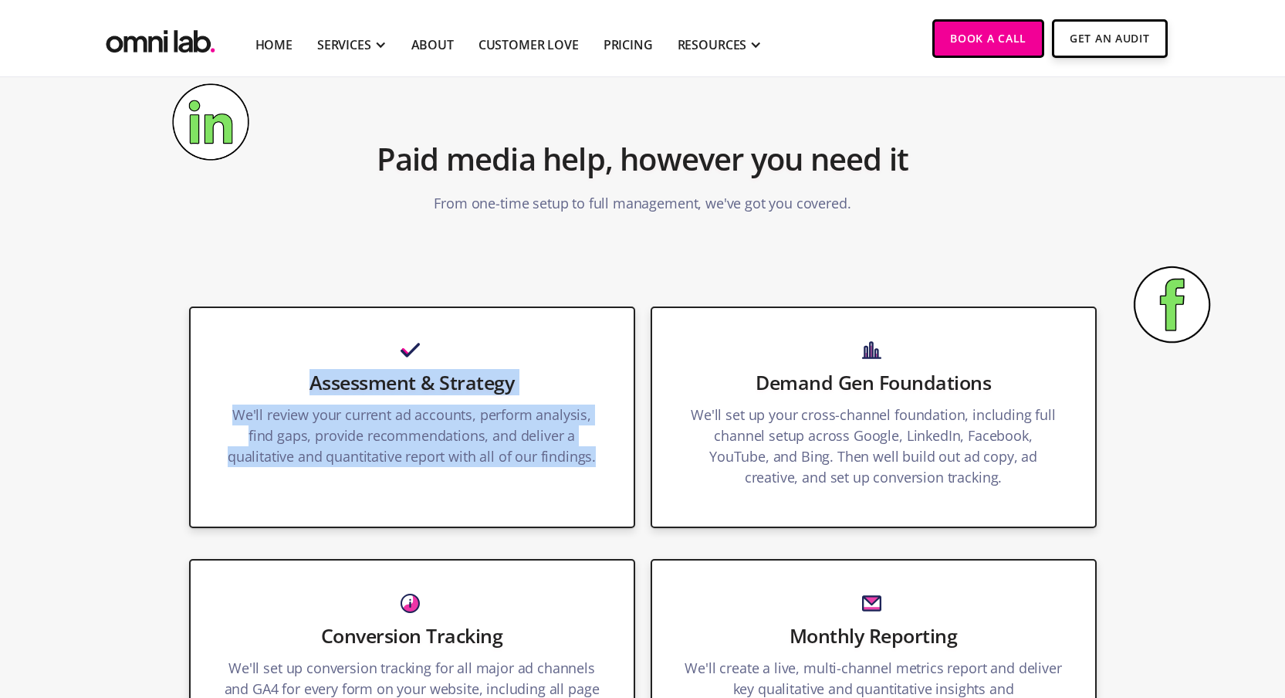
drag, startPoint x: 313, startPoint y: 357, endPoint x: 594, endPoint y: 439, distance: 292.6
click at [594, 439] on div "Assessment & Strategy We'll review your current ad accounts, perform analysis, …" at bounding box center [412, 417] width 446 height 222
click at [584, 447] on div at bounding box center [584, 447] width 0 height 0
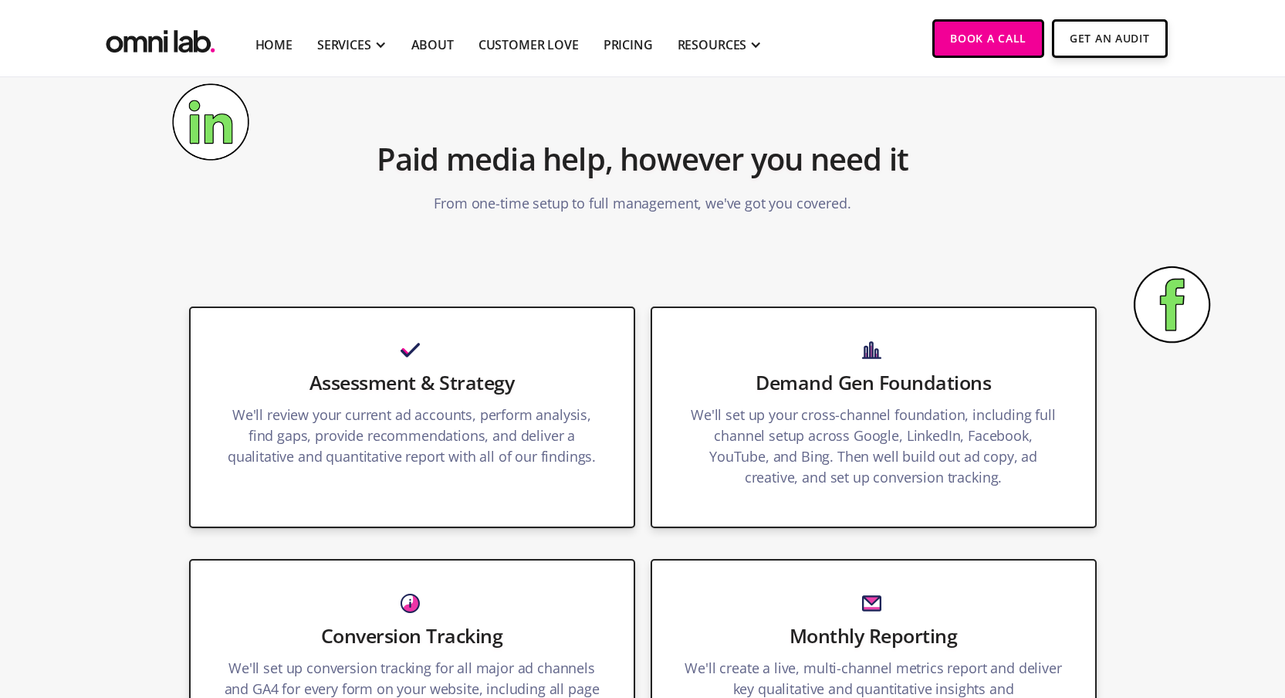
drag, startPoint x: 258, startPoint y: 150, endPoint x: 354, endPoint y: 261, distance: 147.2
click at [757, 369] on h3 "Demand Gen Foundations" at bounding box center [873, 382] width 381 height 26
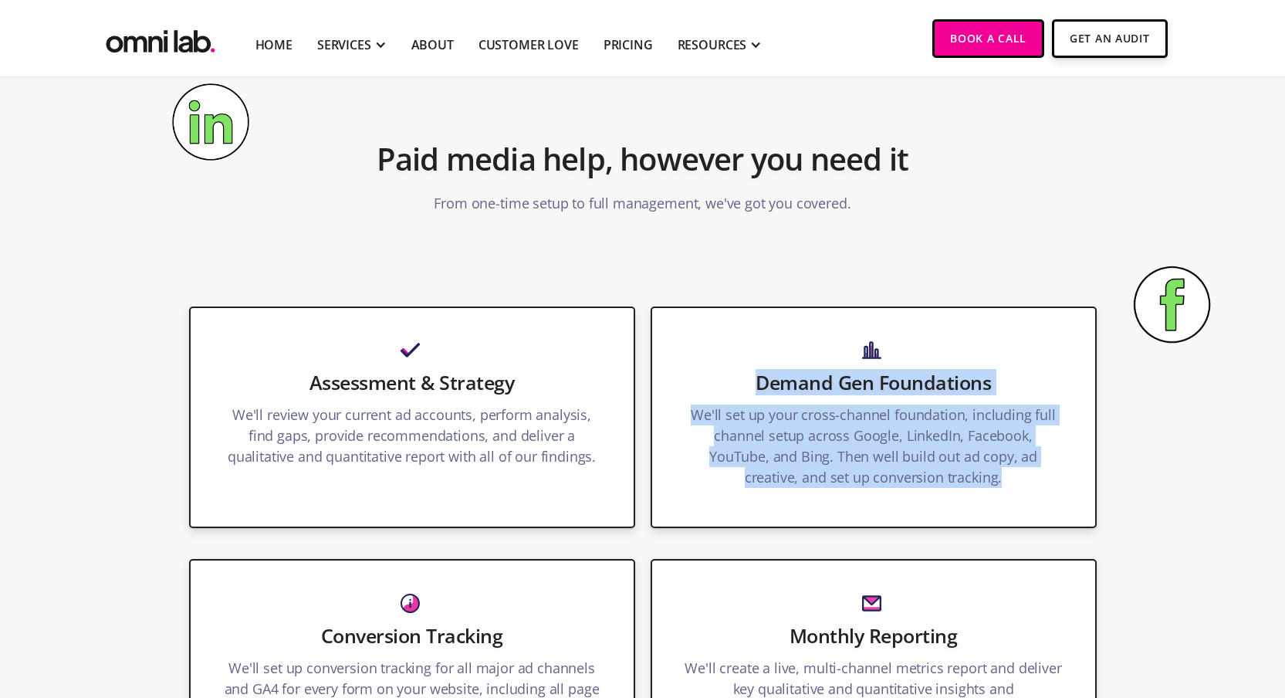
drag, startPoint x: 758, startPoint y: 360, endPoint x: 987, endPoint y: 452, distance: 246.7
click at [987, 452] on div "Demand Gen Foundations We'll set up your cross-channel foundation, including fu…" at bounding box center [874, 417] width 446 height 222
copy div "Demand Gen Foundations We'll set up your cross-channel foundation, including fu…"
click at [977, 468] on div at bounding box center [977, 468] width 0 height 0
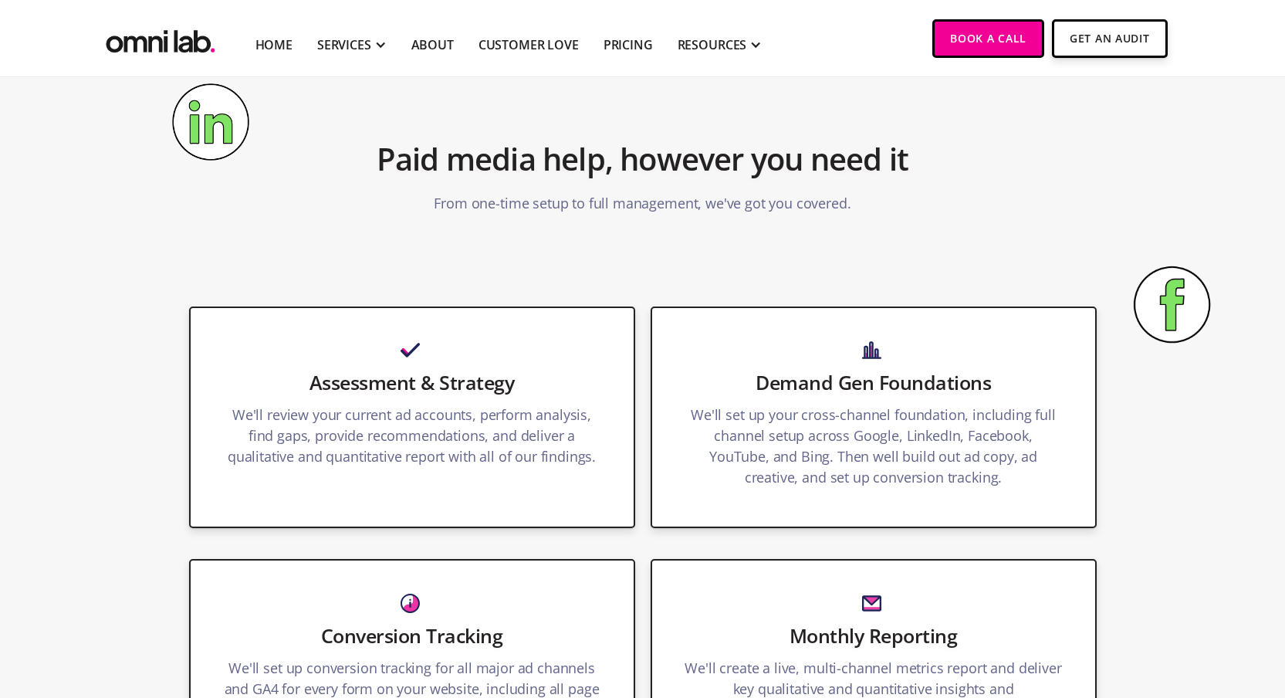
drag, startPoint x: 721, startPoint y: 127, endPoint x: 860, endPoint y: 261, distance: 192.7
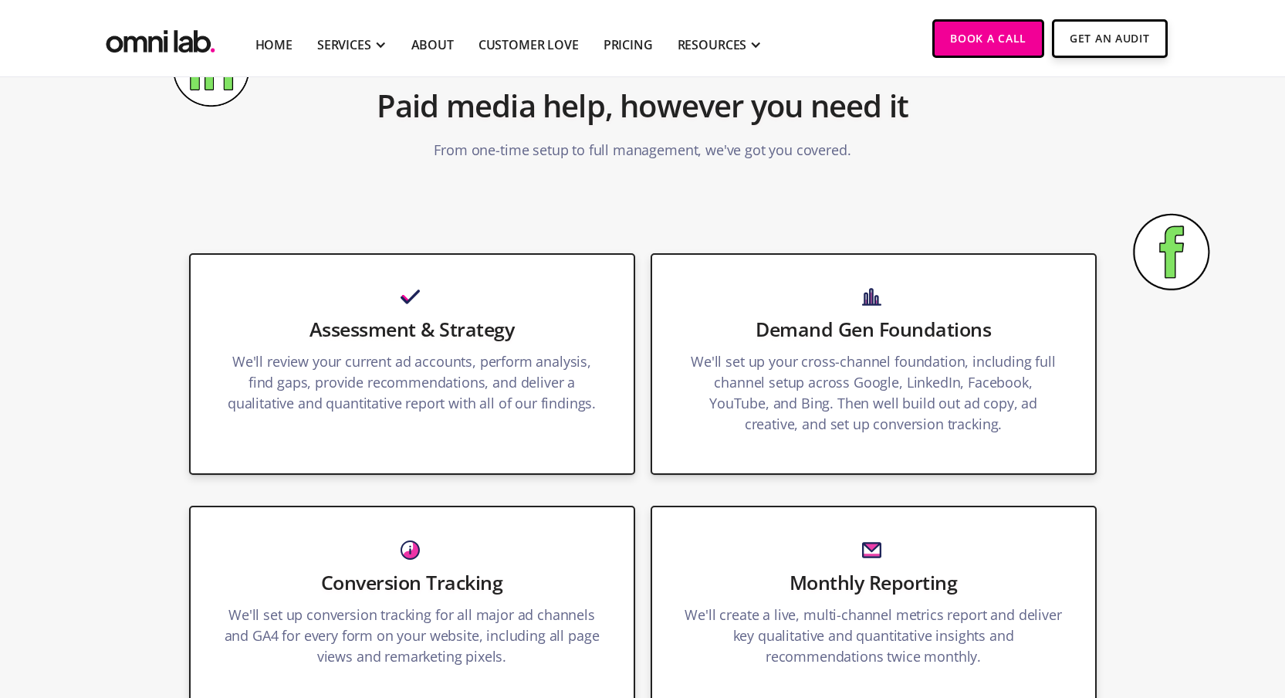
scroll to position [1812, 0]
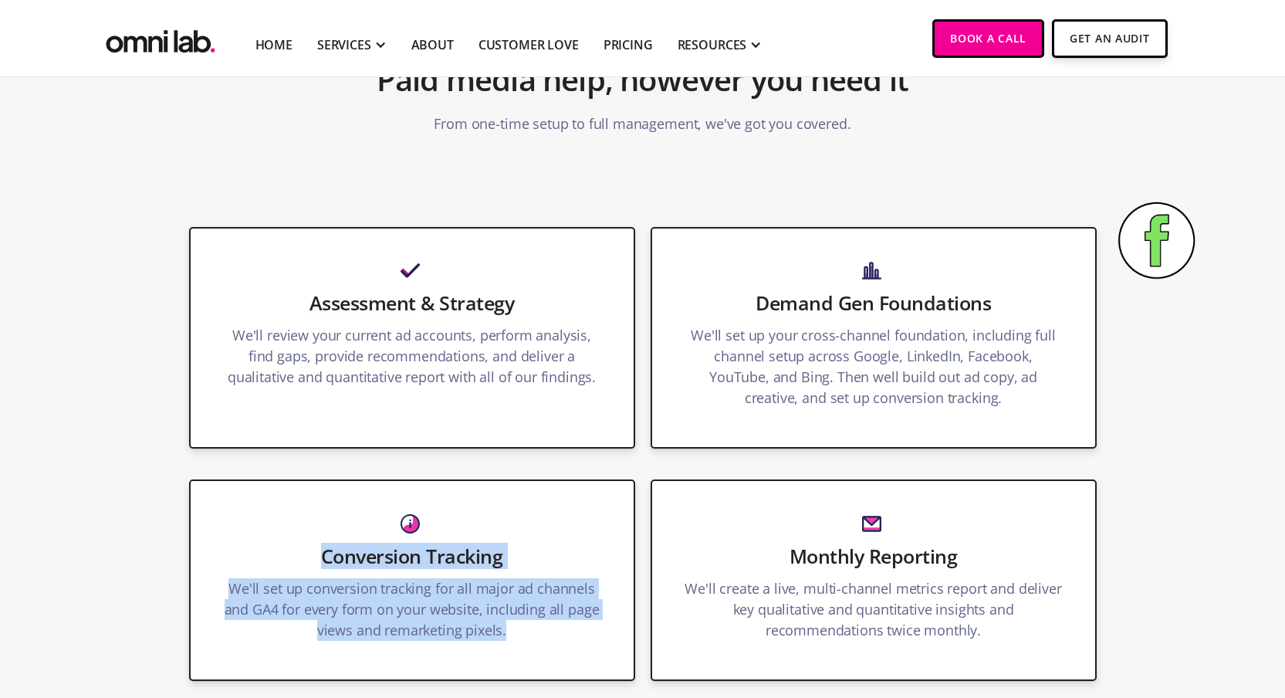
drag, startPoint x: 323, startPoint y: 533, endPoint x: 533, endPoint y: 611, distance: 223.2
click at [533, 611] on div "Conversion Tracking We'll set up conversion tracking for all major ad channels …" at bounding box center [412, 579] width 446 height 201
copy div "Conversion Tracking We'll set up conversion tracking for all major ad channels …"
click at [523, 621] on div at bounding box center [523, 621] width 0 height 0
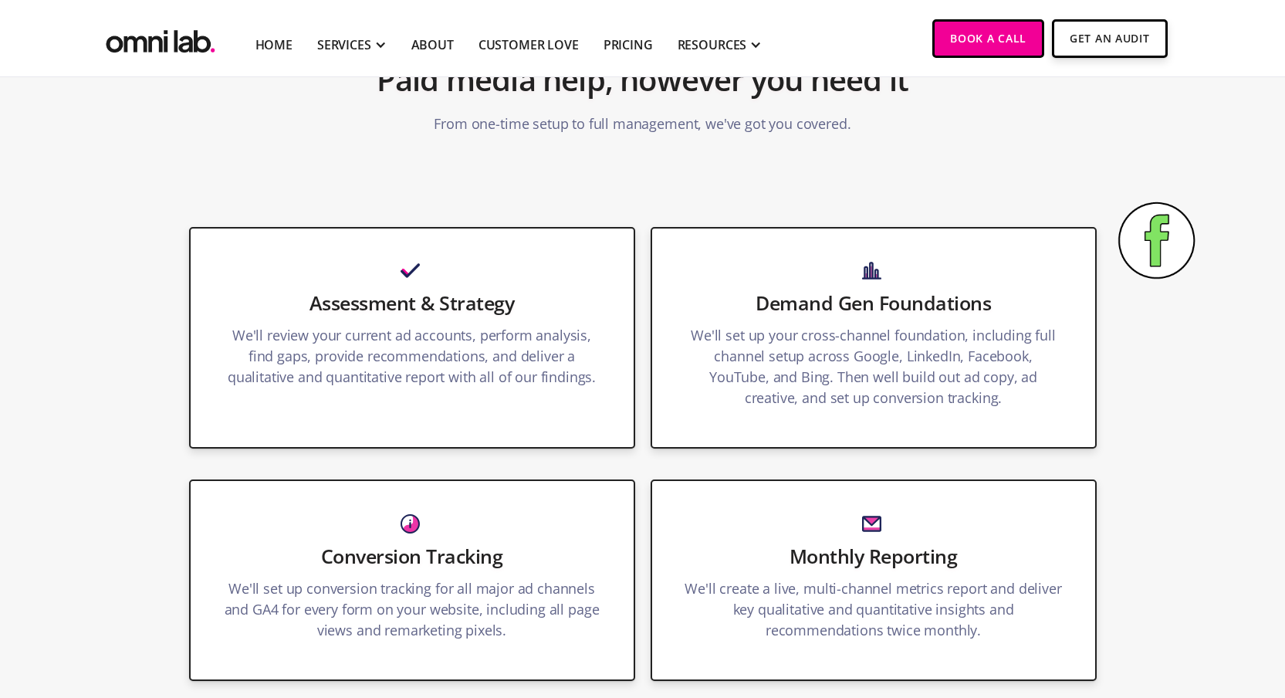
click at [807, 543] on h3 "Monthly Reporting" at bounding box center [873, 556] width 381 height 26
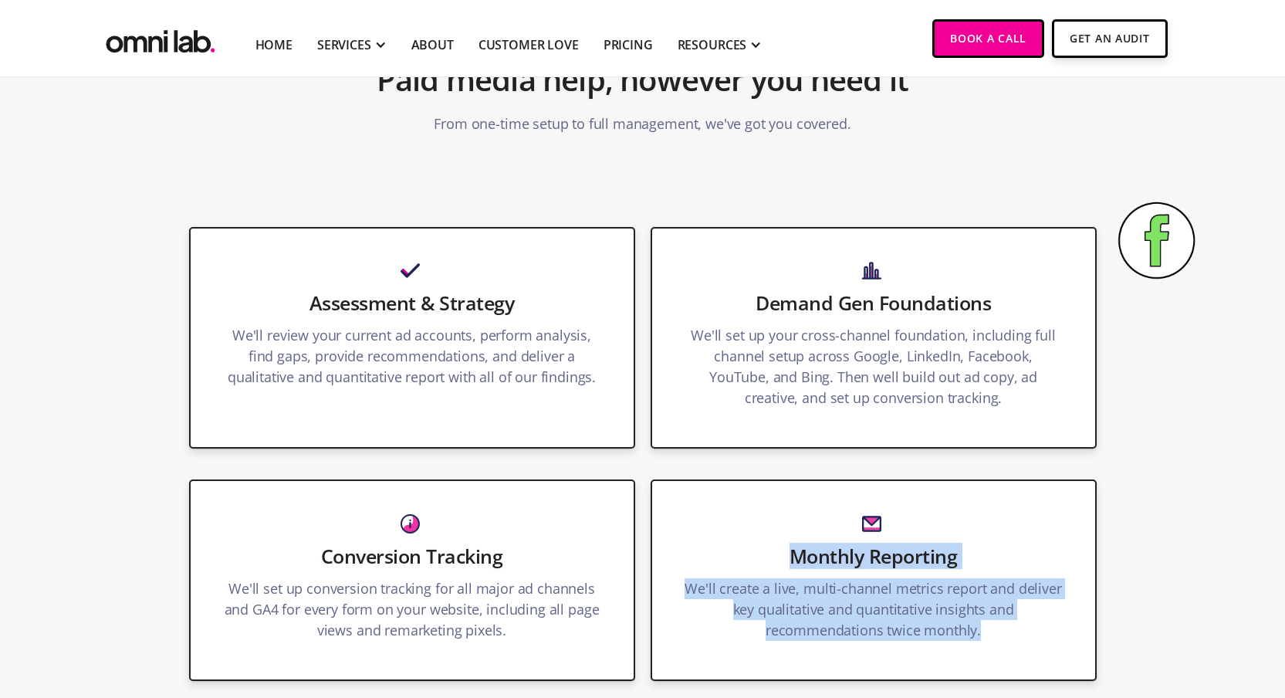
drag, startPoint x: 793, startPoint y: 533, endPoint x: 1017, endPoint y: 606, distance: 235.3
click at [1017, 606] on div "Monthly Reporting We'll create a live, multi-channel metrics report and deliver…" at bounding box center [874, 579] width 446 height 201
click at [1007, 621] on div at bounding box center [1007, 621] width 0 height 0
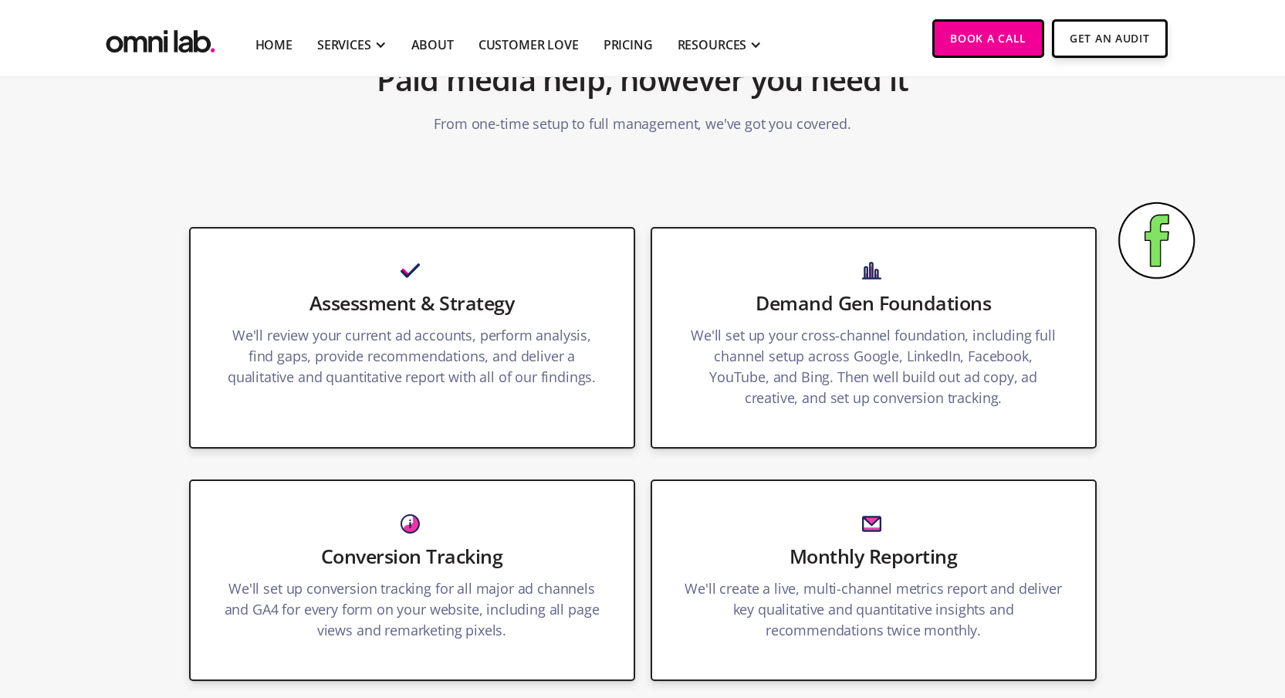
click at [639, 464] on div "Conversion Tracking We'll set up conversion tracking for all major ad channels …" at bounding box center [643, 580] width 939 height 232
click at [645, 464] on div "Conversion Tracking We'll set up conversion tracking for all major ad channels …" at bounding box center [643, 580] width 939 height 232
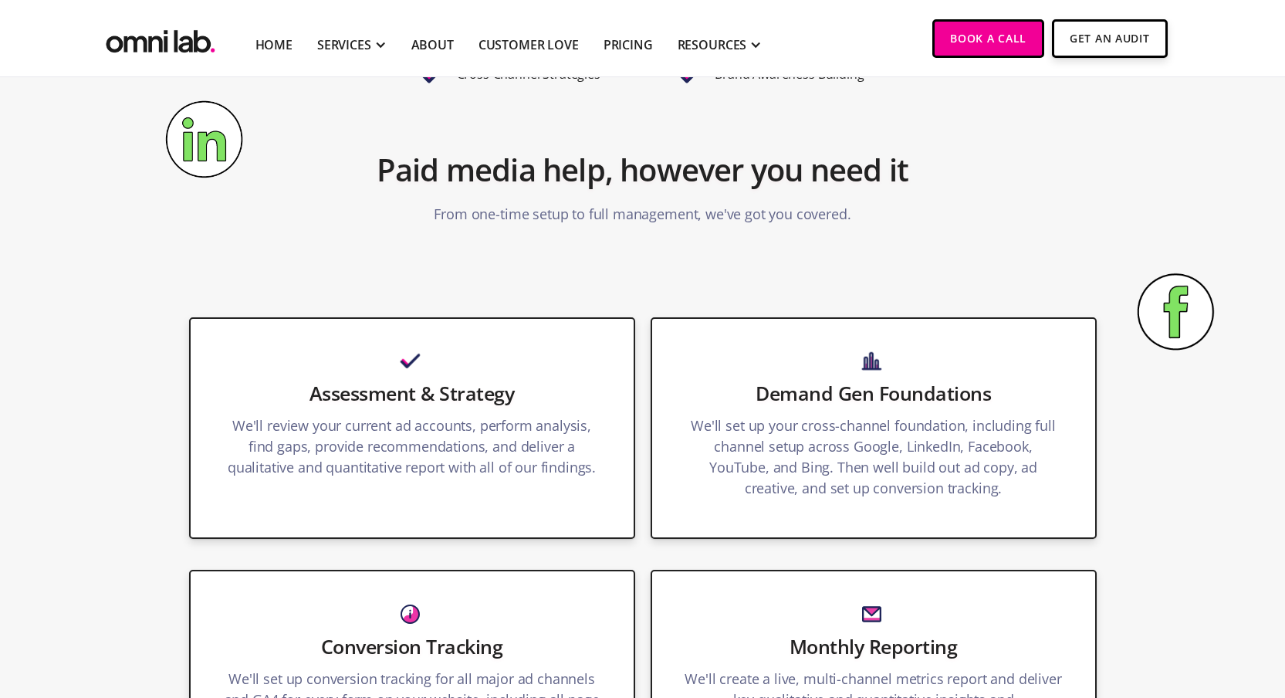
scroll to position [1722, 0]
